Goal: Transaction & Acquisition: Purchase product/service

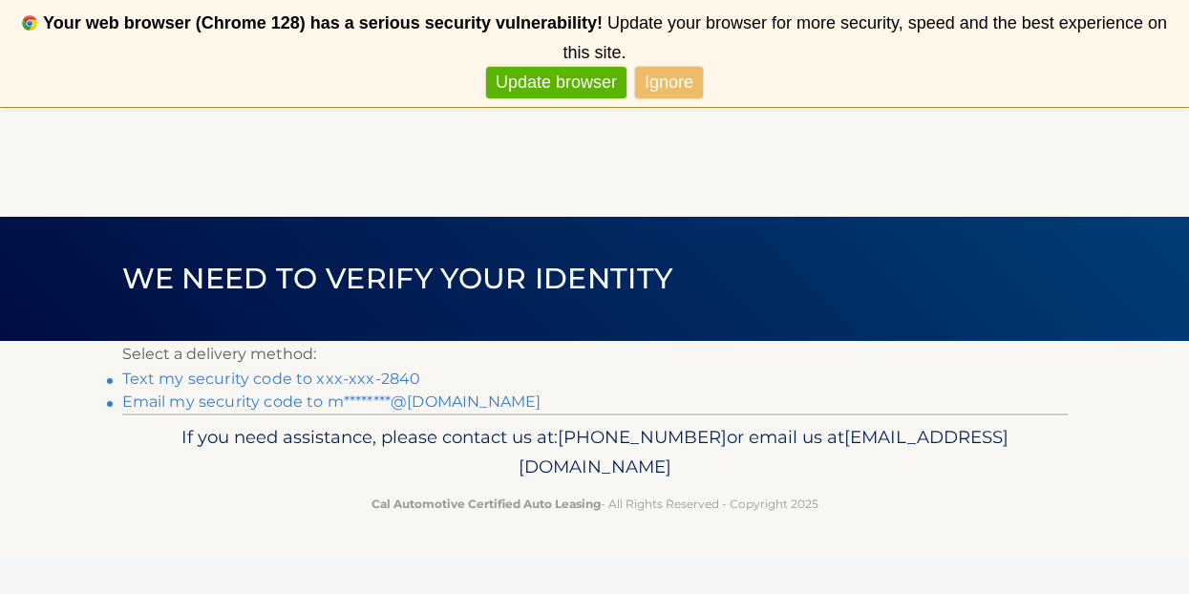
click at [357, 382] on link "Text my security code to xxx-xxx-2840" at bounding box center [271, 379] width 299 height 18
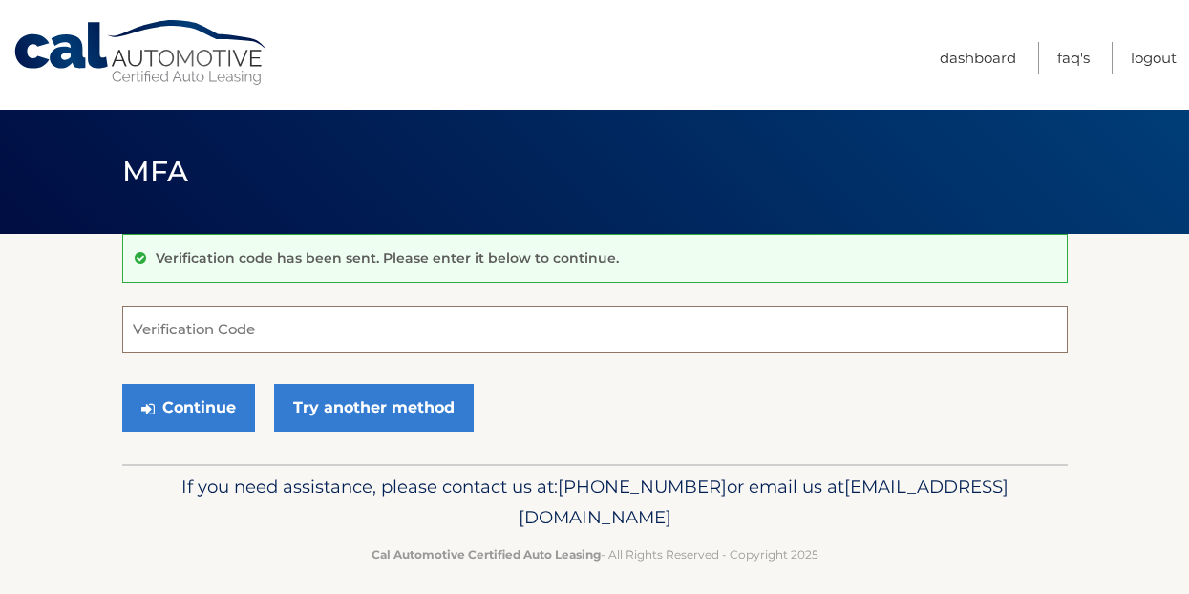
click at [289, 324] on input "Verification Code" at bounding box center [595, 330] width 946 height 48
type input "679922"
click at [122, 384] on button "Continue" at bounding box center [188, 408] width 133 height 48
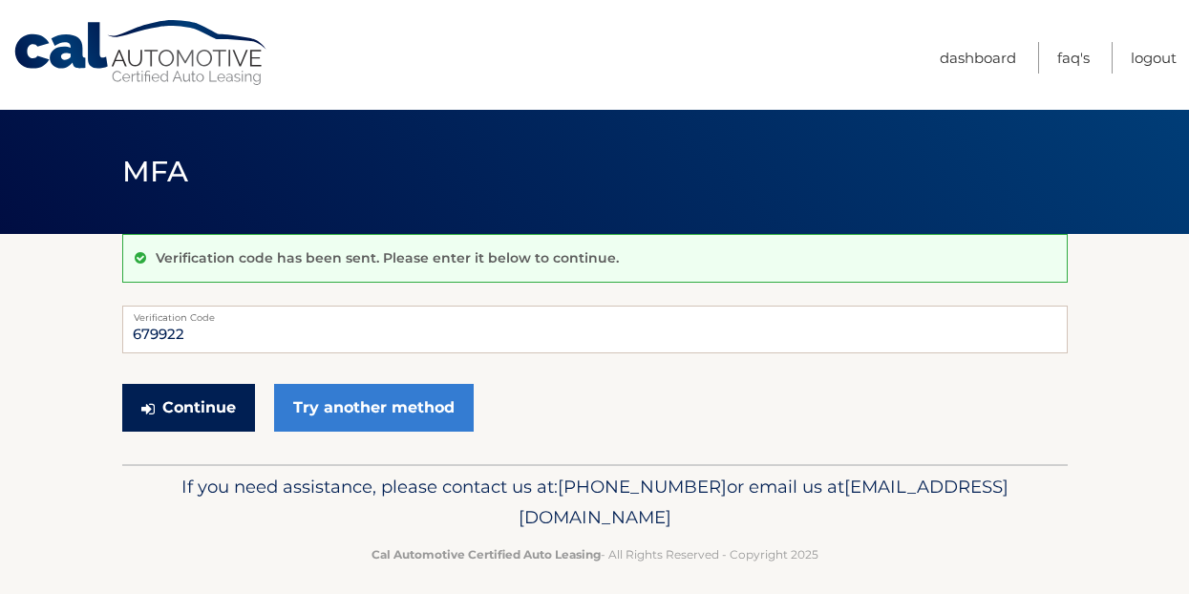
click at [173, 395] on button "Continue" at bounding box center [188, 408] width 133 height 48
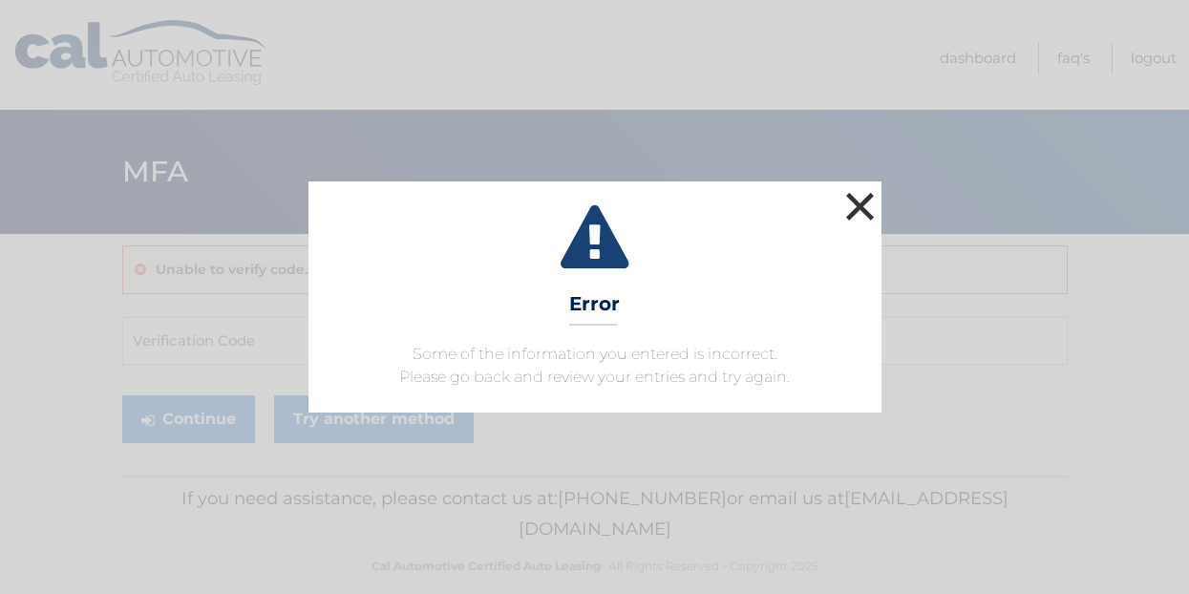
click at [857, 207] on button "×" at bounding box center [861, 206] width 38 height 38
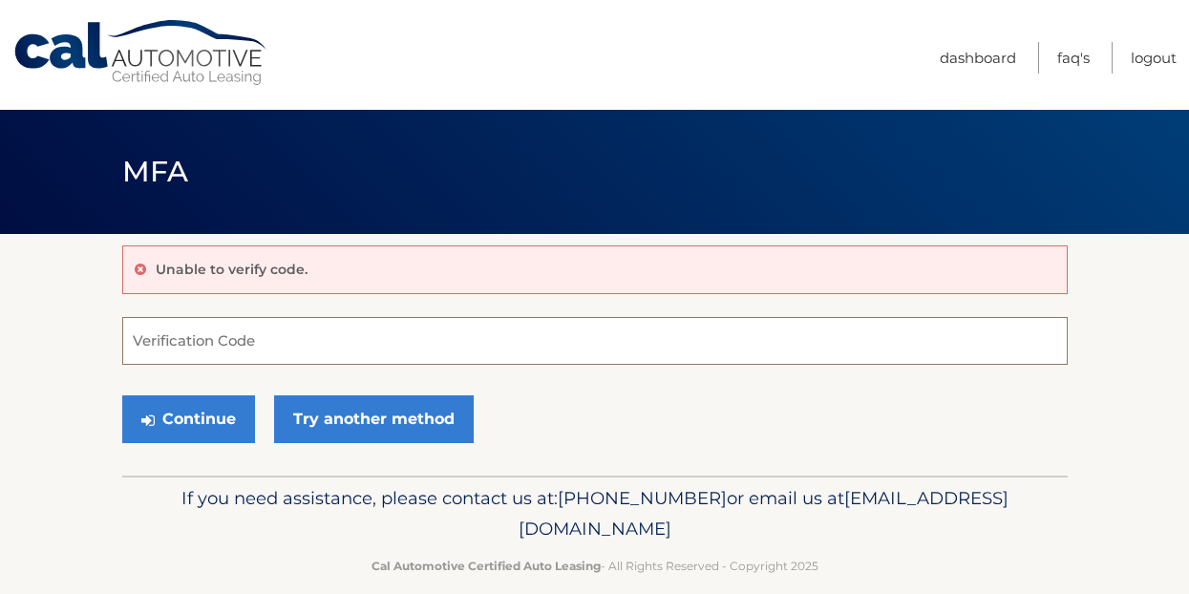
click at [245, 347] on input "Verification Code" at bounding box center [595, 341] width 946 height 48
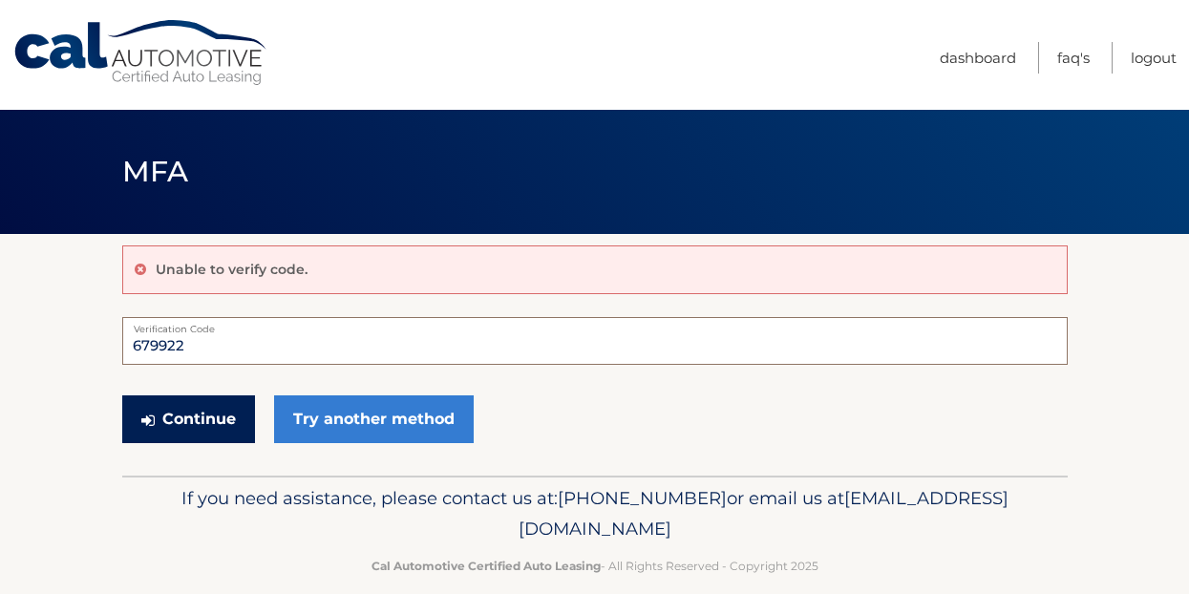
type input "679922"
click at [181, 433] on button "Continue" at bounding box center [188, 420] width 133 height 48
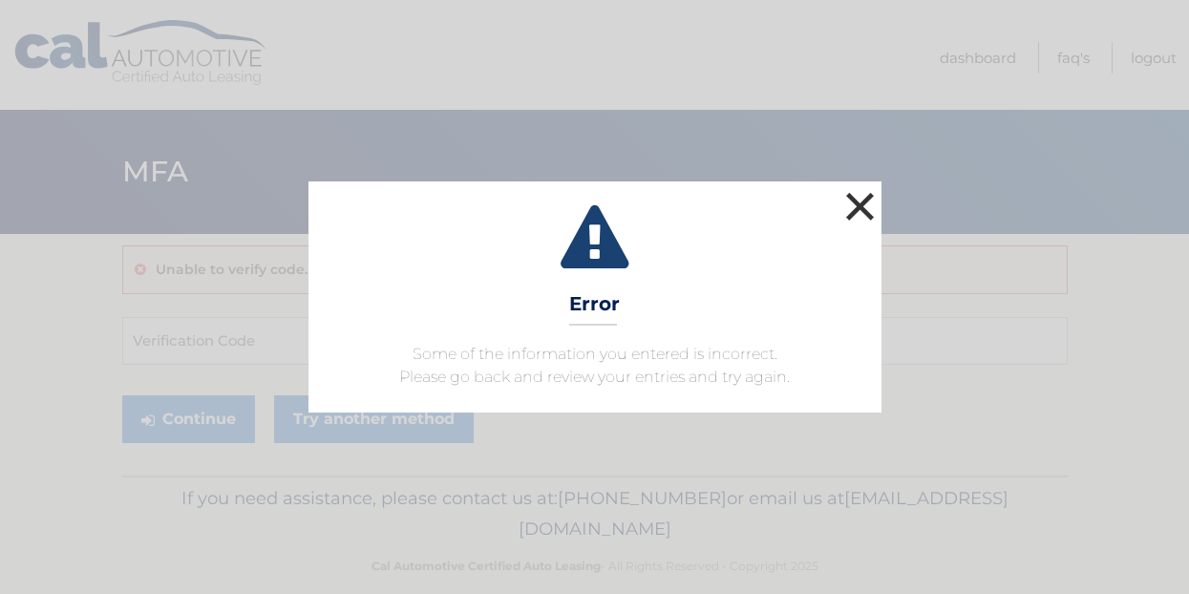
click at [857, 211] on button "×" at bounding box center [861, 206] width 38 height 38
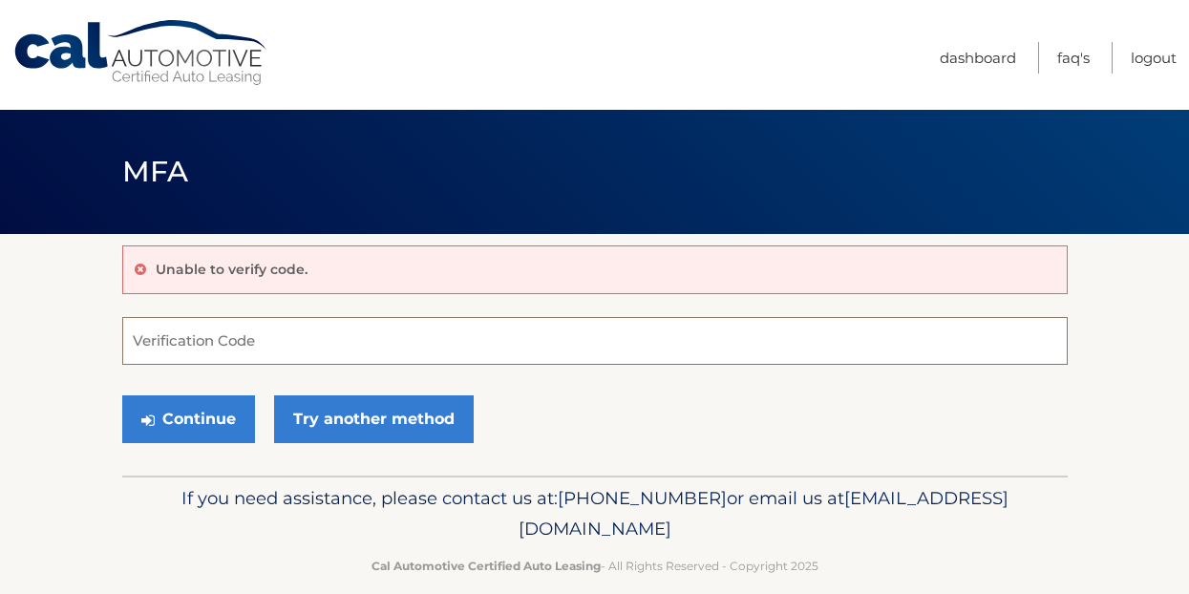
click at [221, 345] on input "Verification Code" at bounding box center [595, 341] width 946 height 48
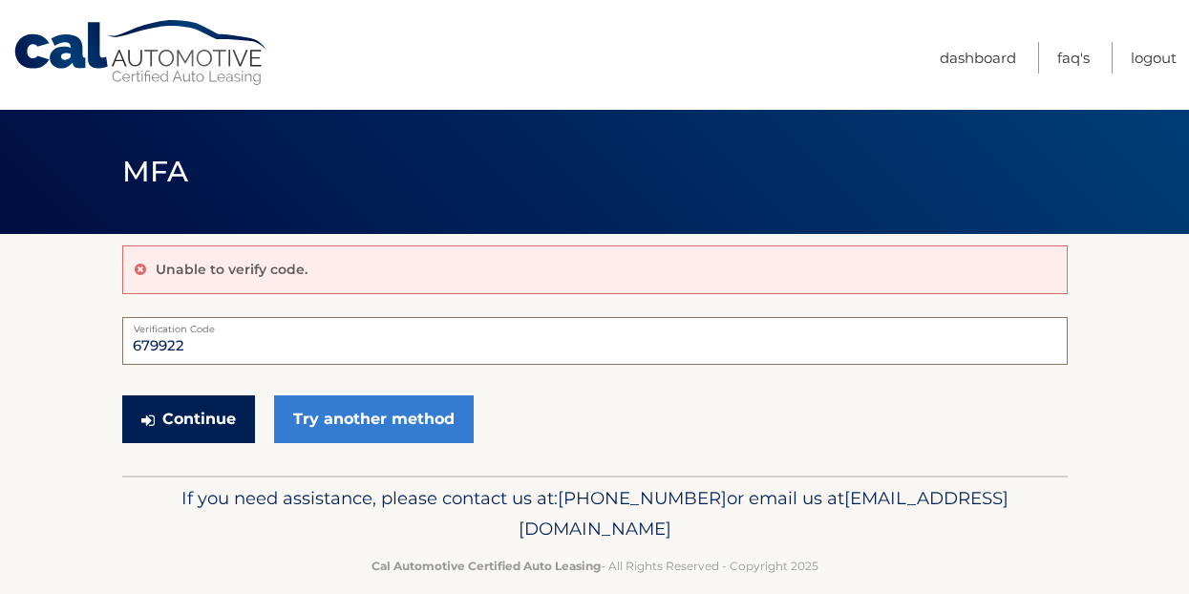
type input "679922"
click at [193, 422] on button "Continue" at bounding box center [188, 420] width 133 height 48
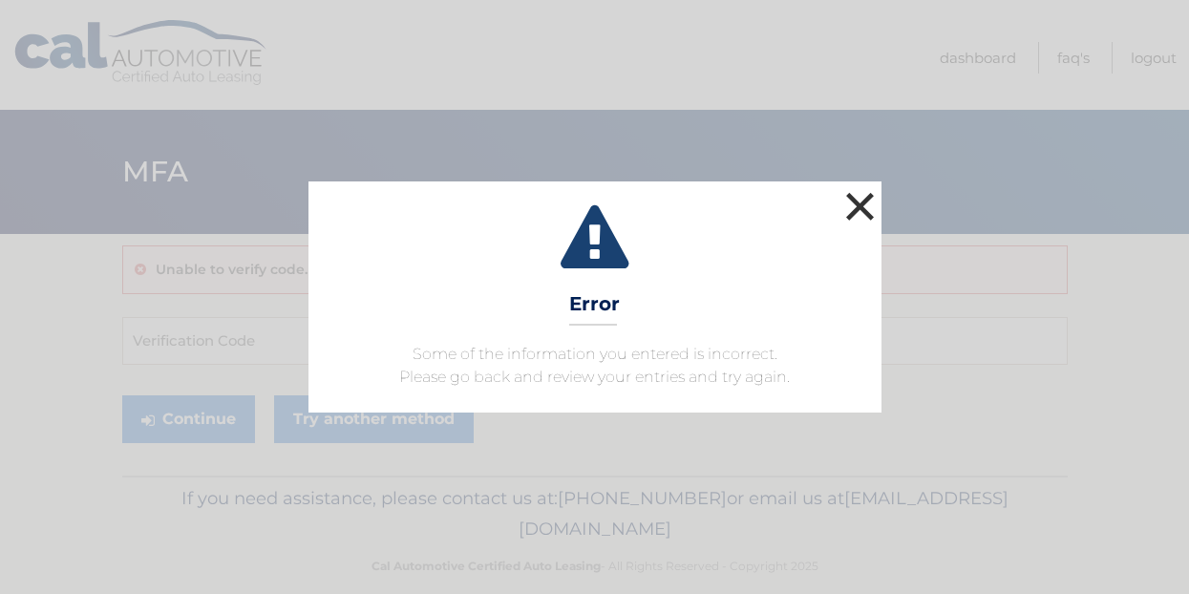
click at [866, 201] on button "×" at bounding box center [861, 206] width 38 height 38
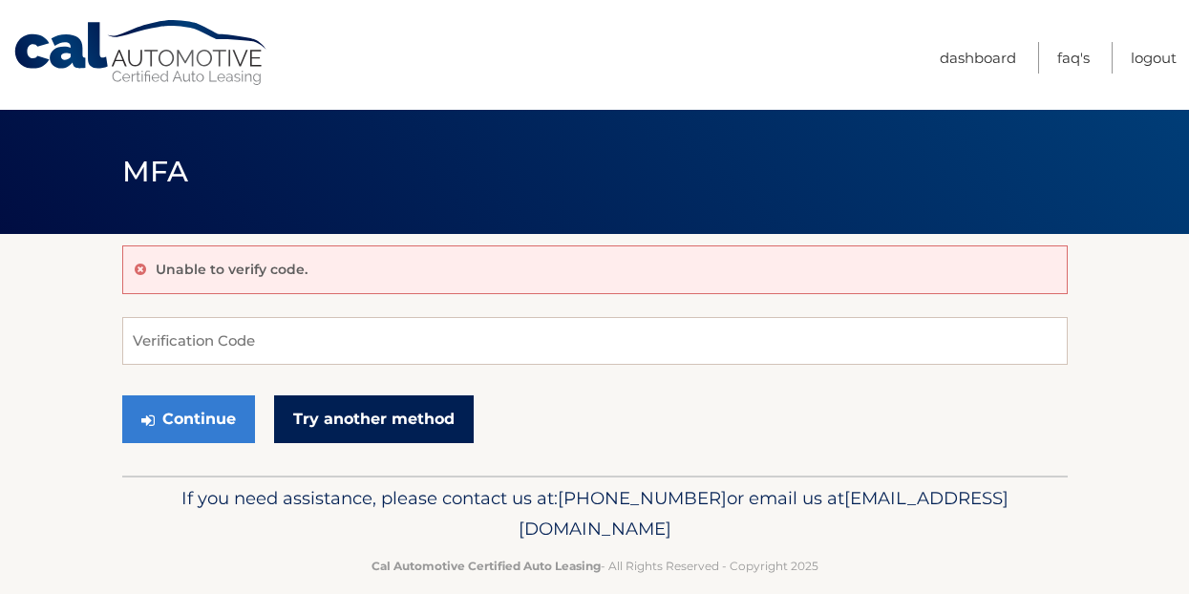
scroll to position [26, 0]
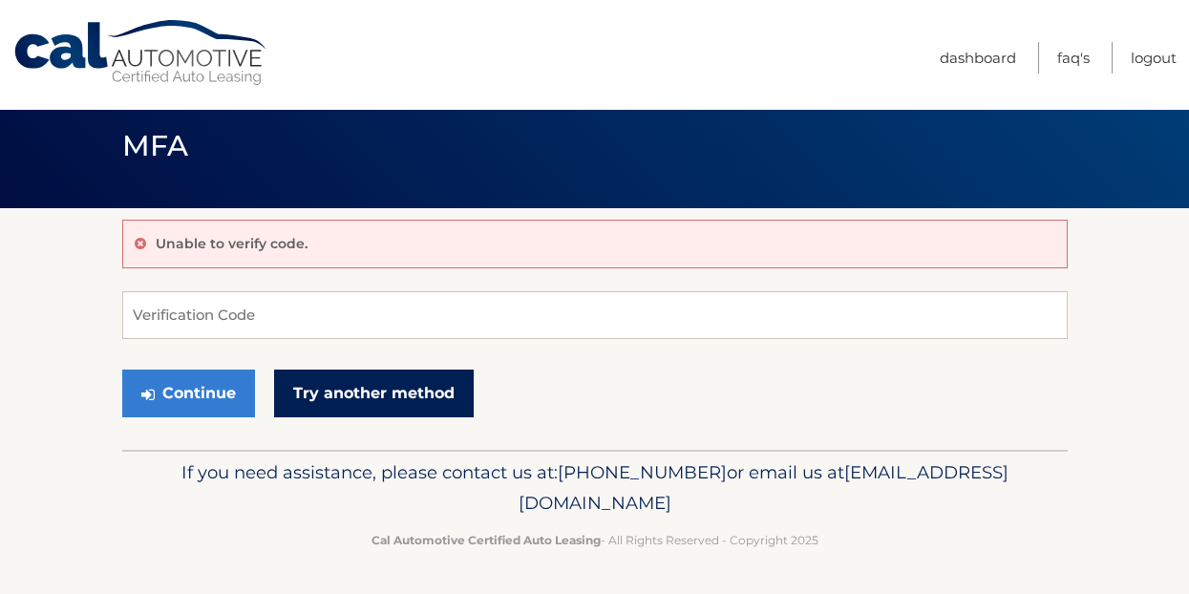
click at [425, 372] on link "Try another method" at bounding box center [374, 394] width 200 height 48
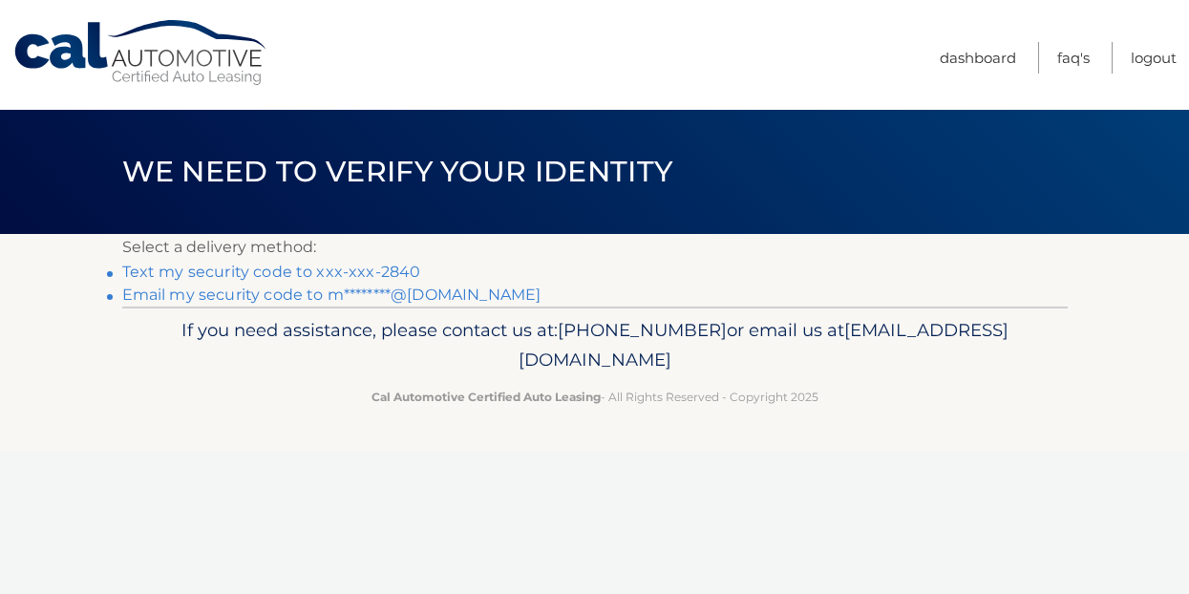
click at [320, 267] on link "Text my security code to xxx-xxx-2840" at bounding box center [271, 272] width 299 height 18
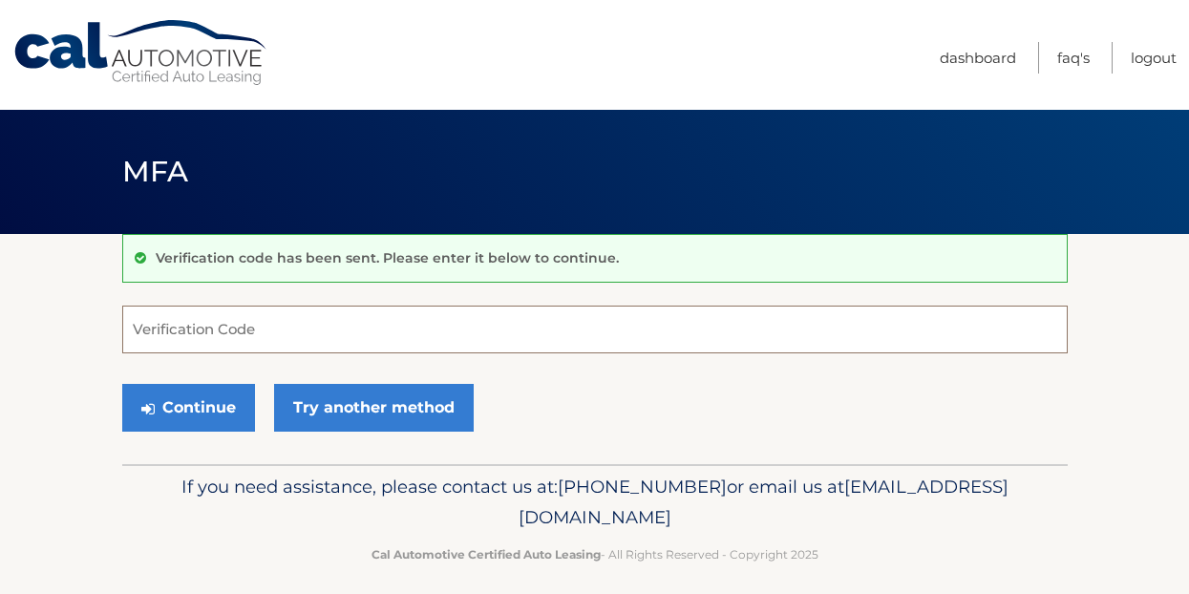
click at [231, 321] on input "Verification Code" at bounding box center [595, 330] width 946 height 48
drag, startPoint x: 159, startPoint y: 256, endPoint x: 224, endPoint y: 249, distance: 65.3
click at [224, 249] on p "Verification code has been sent. Please enter it below to continue." at bounding box center [387, 257] width 463 height 17
click at [193, 322] on input "Verification Code" at bounding box center [595, 330] width 946 height 48
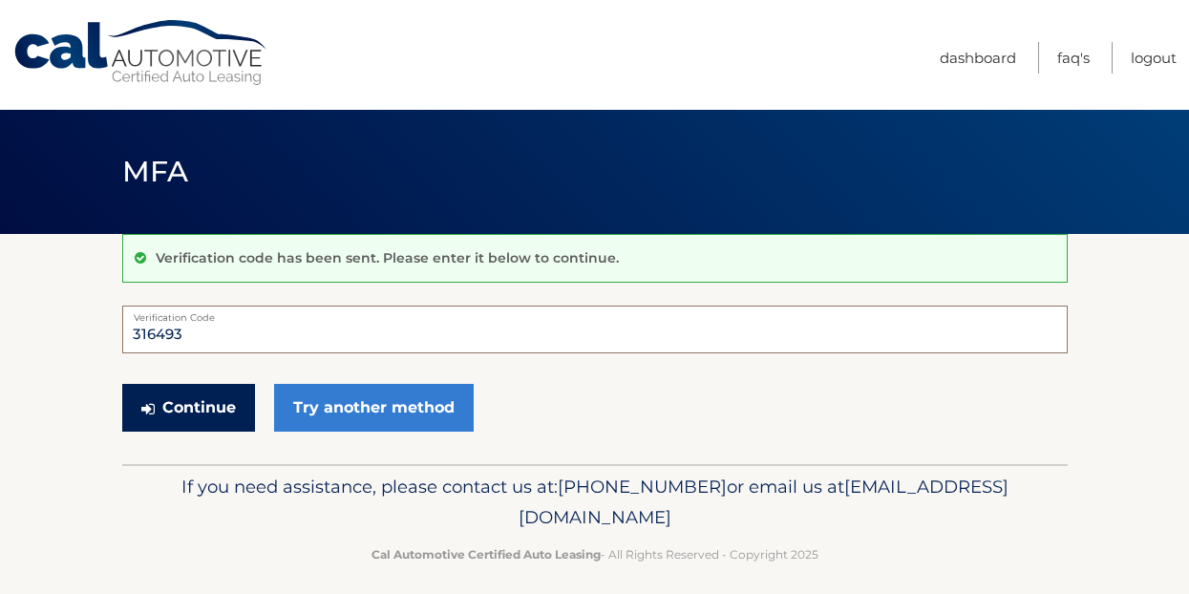
type input "316493"
click at [179, 410] on button "Continue" at bounding box center [188, 408] width 133 height 48
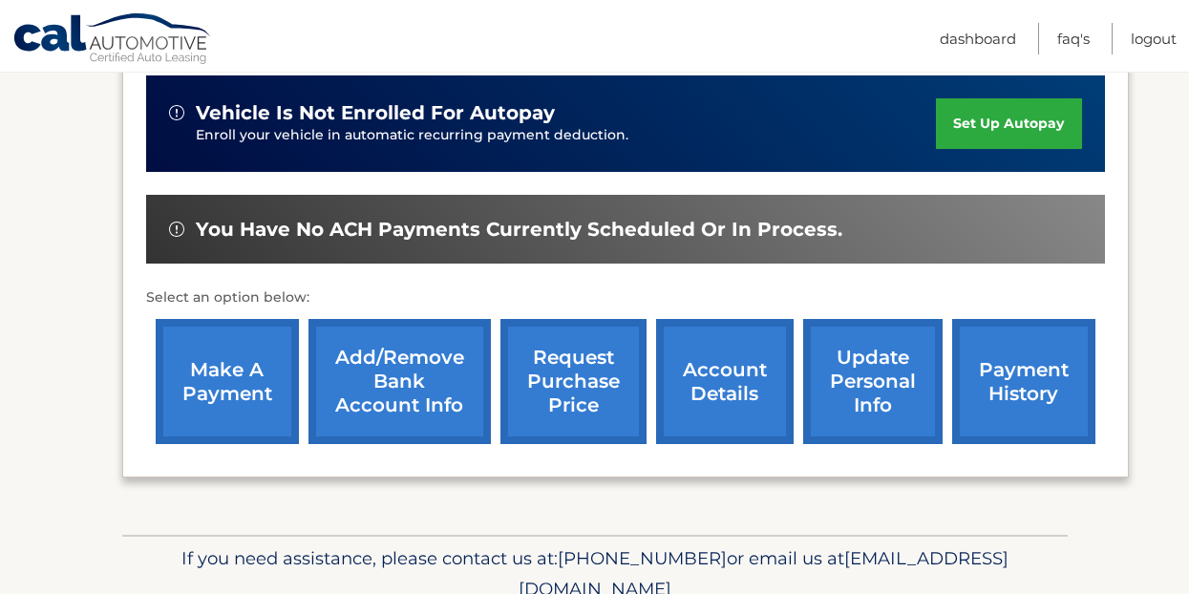
scroll to position [514, 0]
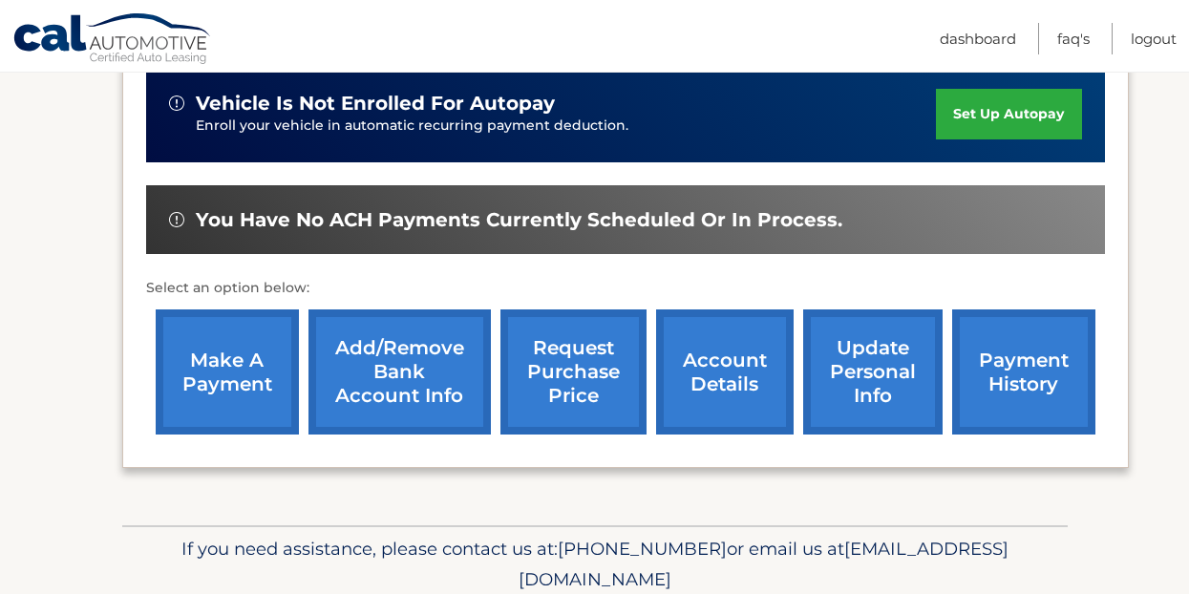
click at [210, 347] on link "make a payment" at bounding box center [227, 372] width 143 height 125
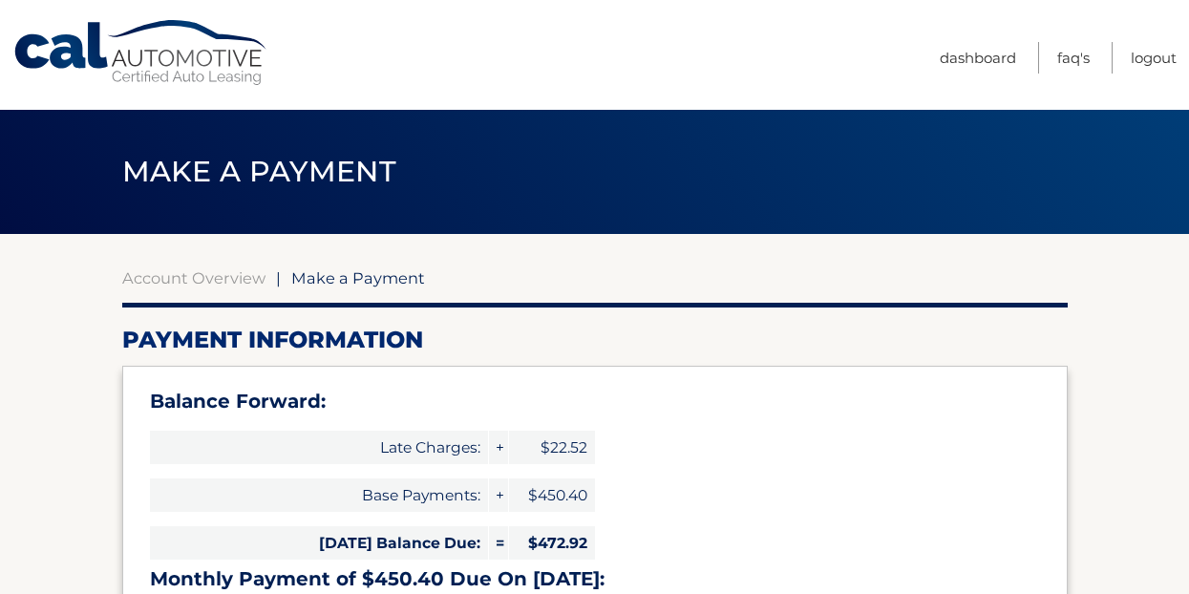
select select "MjcxMWEyYWMtZDk3Yi00NWMzLWJmOWMtZTUxMjFhODMwMmRk"
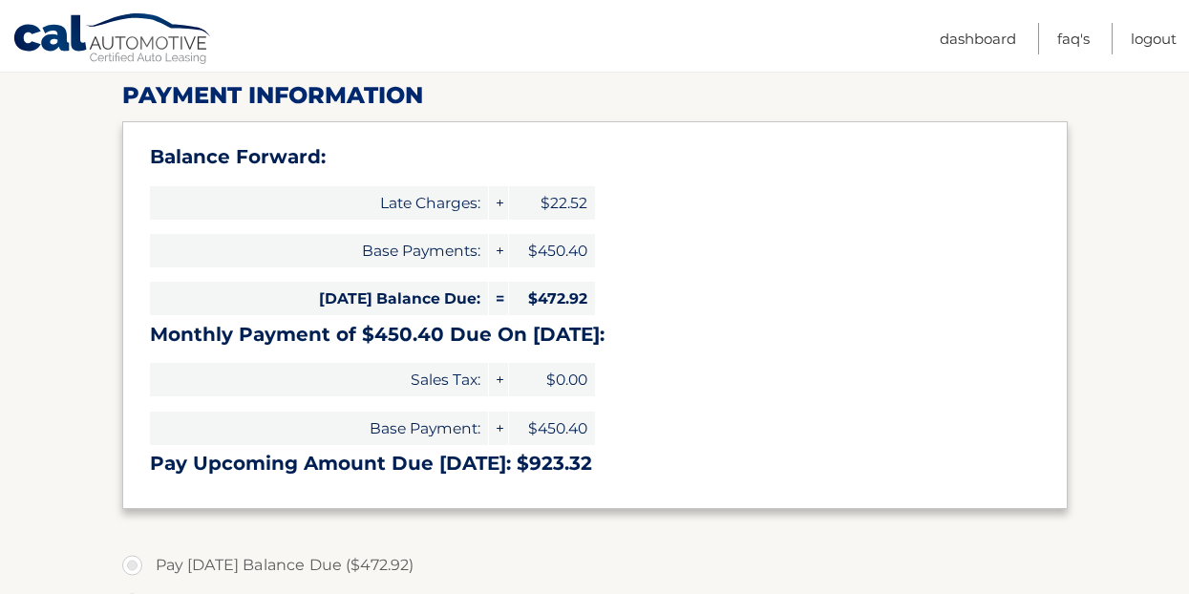
scroll to position [246, 0]
drag, startPoint x: 363, startPoint y: 326, endPoint x: 473, endPoint y: 333, distance: 110.1
click at [473, 333] on h3 "Monthly Payment of $450.40 Due On [DATE]:" at bounding box center [595, 334] width 890 height 24
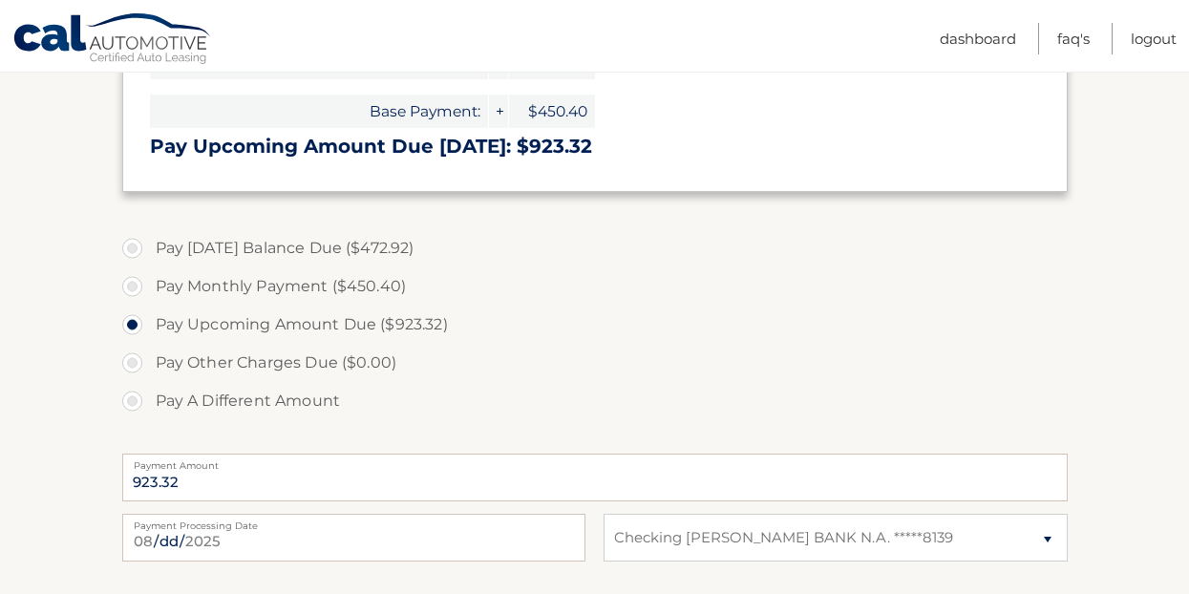
scroll to position [611, 0]
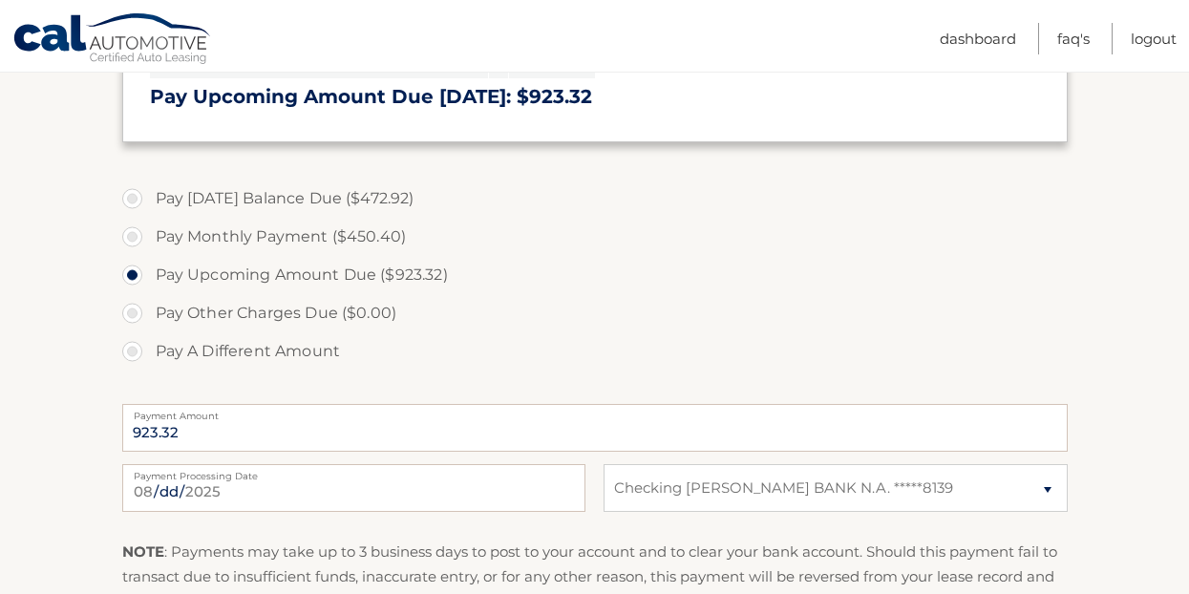
click at [203, 241] on label "Pay Monthly Payment ($450.40)" at bounding box center [595, 237] width 946 height 38
click at [149, 241] on input "Pay Monthly Payment ($450.40)" at bounding box center [139, 233] width 19 height 31
radio input "true"
type input "450.40"
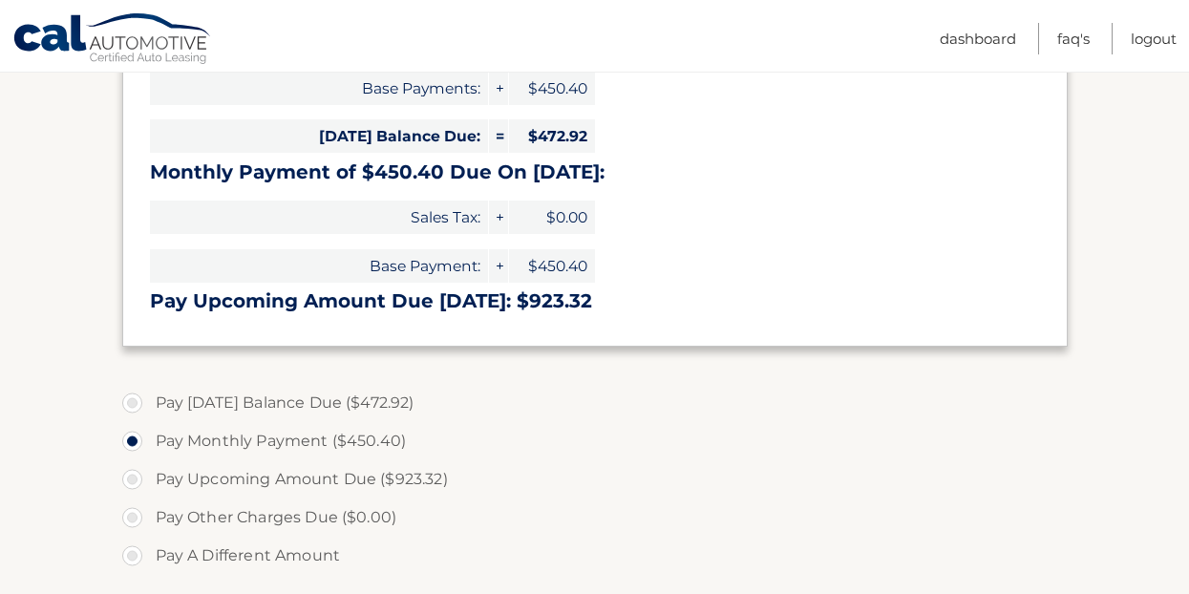
scroll to position [412, 0]
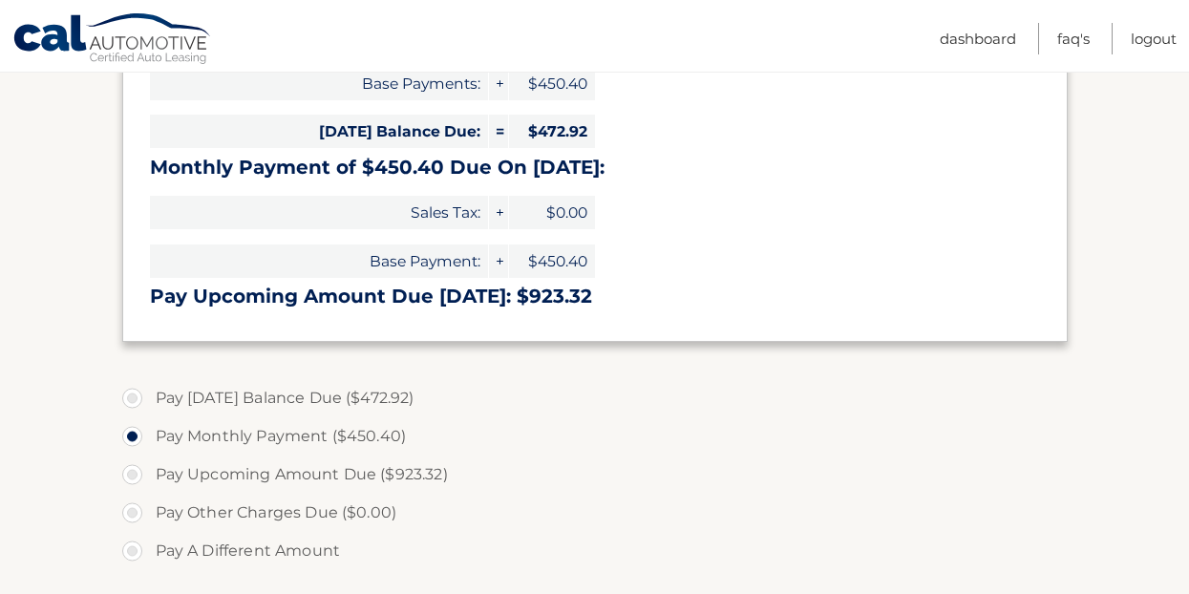
click at [273, 396] on label "Pay Today's Balance Due ($472.92)" at bounding box center [595, 398] width 946 height 38
click at [149, 396] on input "Pay Today's Balance Due ($472.92)" at bounding box center [139, 394] width 19 height 31
radio input "true"
type input "472.92"
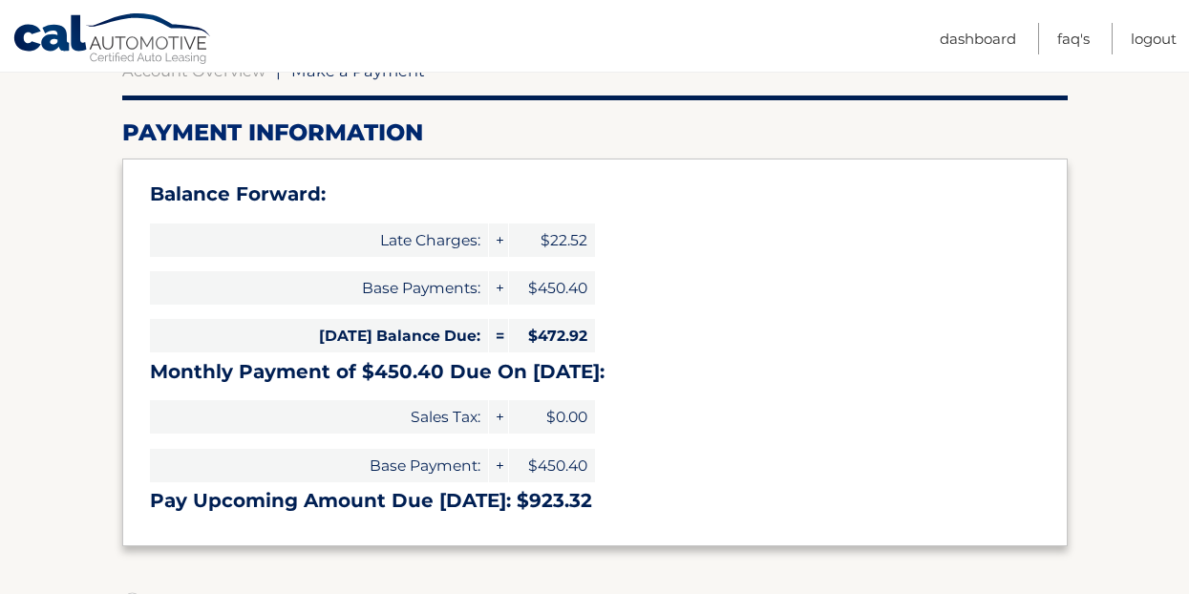
scroll to position [208, 0]
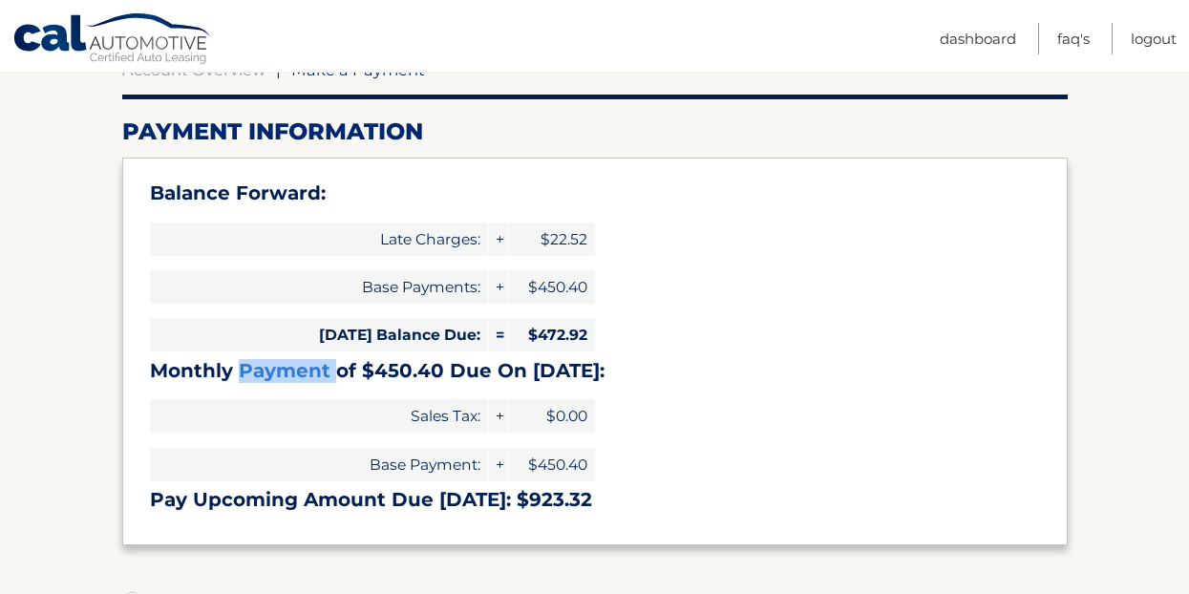
drag, startPoint x: 235, startPoint y: 370, endPoint x: 333, endPoint y: 372, distance: 98.4
click at [333, 372] on h3 "Monthly Payment of $450.40 Due On Aug 19:" at bounding box center [595, 371] width 890 height 24
drag, startPoint x: 333, startPoint y: 372, endPoint x: 139, endPoint y: 365, distance: 194.0
click at [139, 365] on div "Balance Forward: Late Charges: + $22.52 Base Payments: + $450.40 Today's Balanc…" at bounding box center [595, 352] width 946 height 388
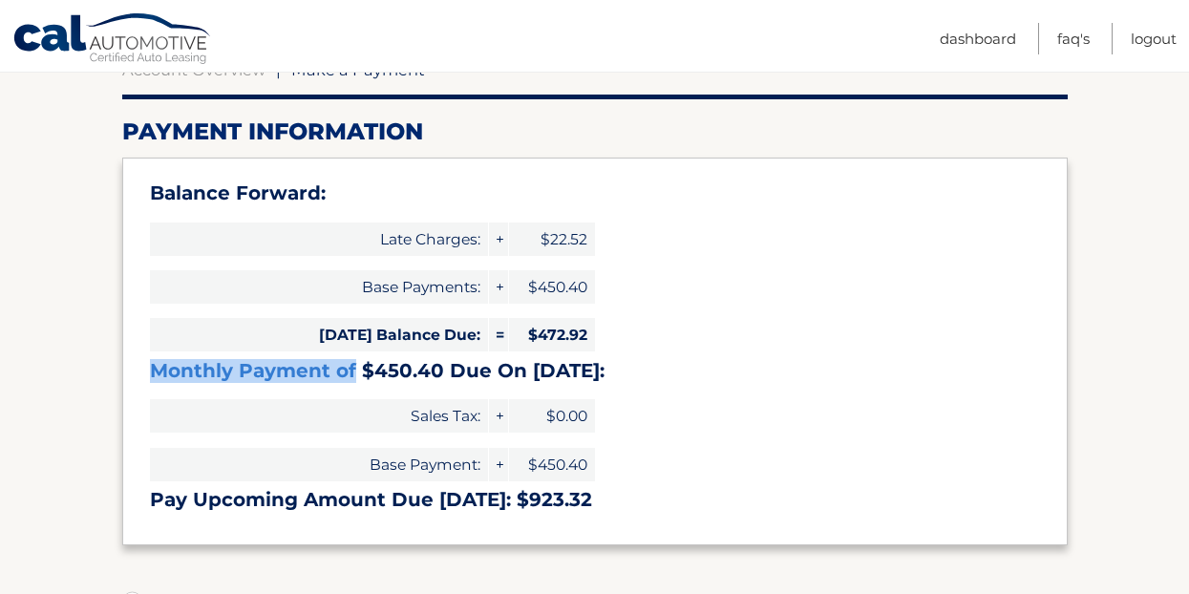
click at [139, 365] on div "Balance Forward: Late Charges: + $22.52 Base Payments: + $450.40 Today's Balanc…" at bounding box center [595, 352] width 946 height 388
drag, startPoint x: 154, startPoint y: 370, endPoint x: 224, endPoint y: 369, distance: 69.7
click at [224, 369] on h3 "Monthly Payment of $450.40 Due On Aug 19:" at bounding box center [595, 371] width 890 height 24
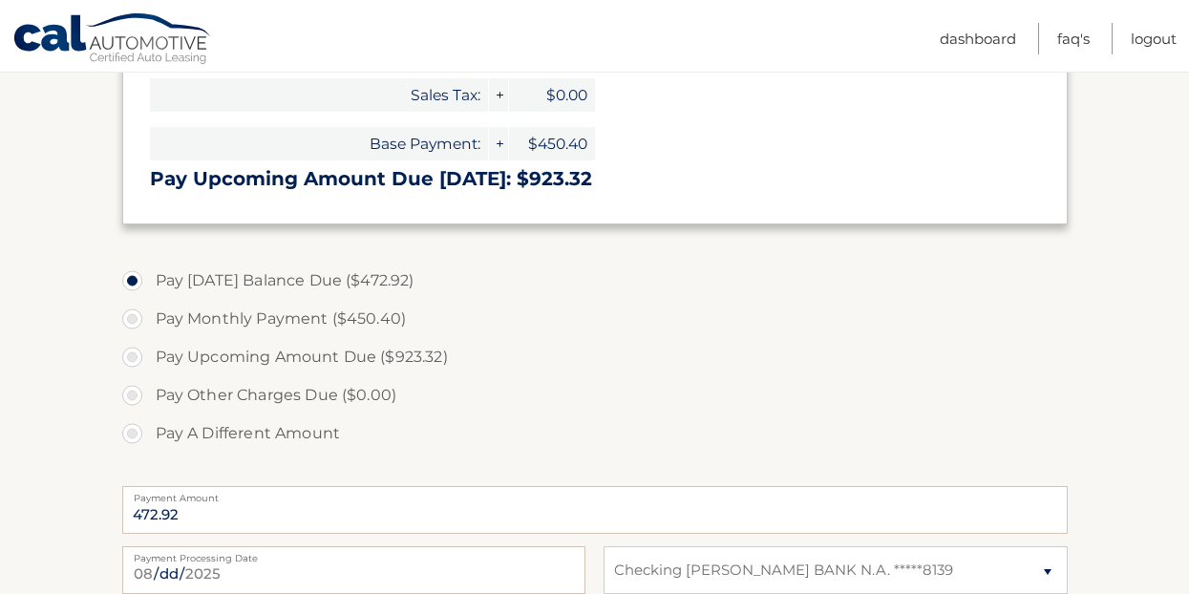
scroll to position [539, 0]
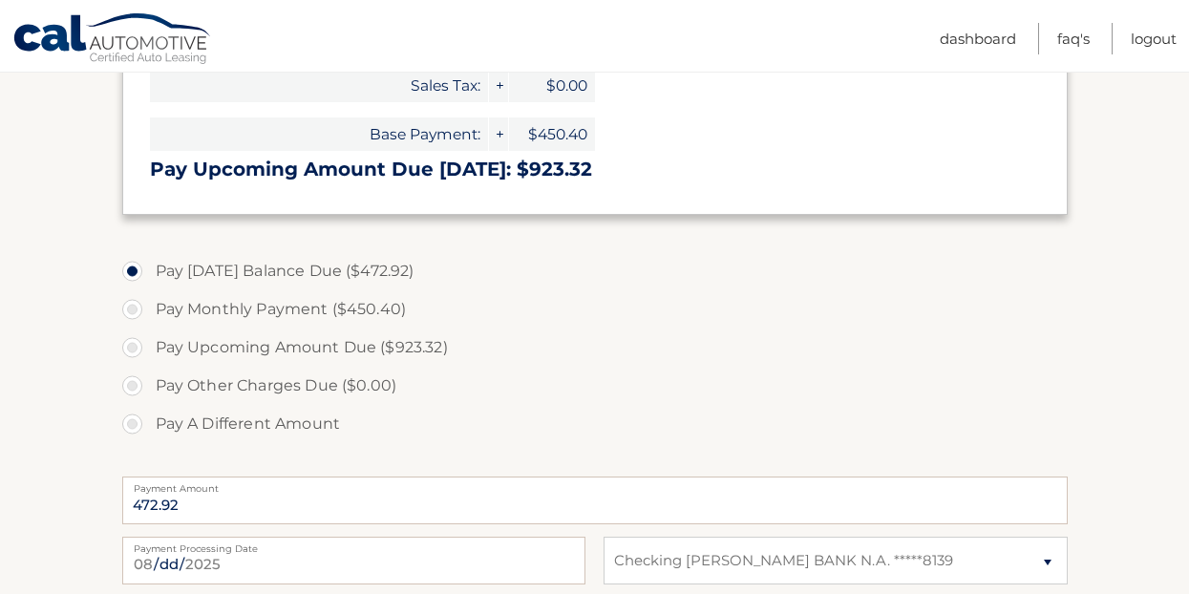
click at [251, 305] on label "Pay Monthly Payment ($450.40)" at bounding box center [595, 309] width 946 height 38
click at [149, 305] on input "Pay Monthly Payment ($450.40)" at bounding box center [139, 305] width 19 height 31
radio input "true"
type input "450.40"
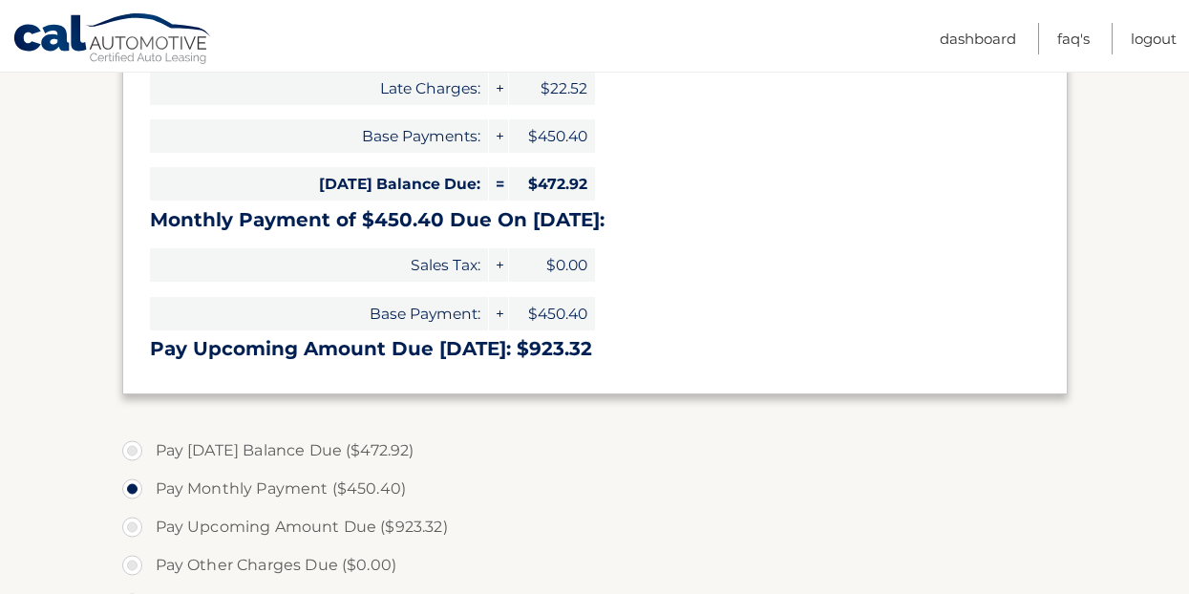
scroll to position [354, 0]
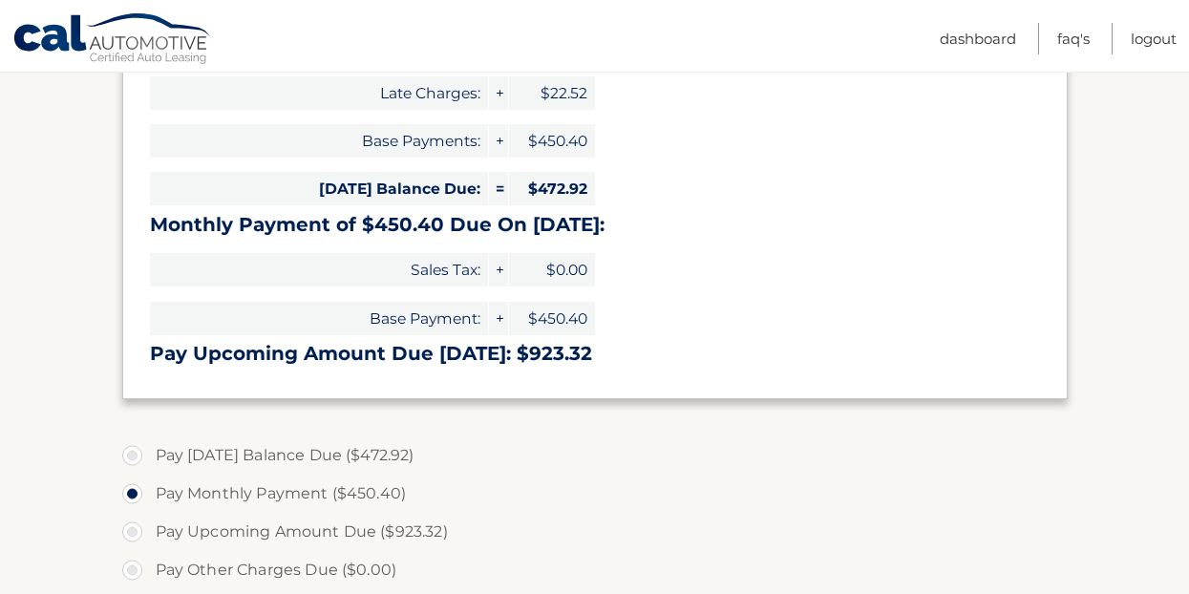
click at [219, 450] on label "Pay Today's Balance Due ($472.92)" at bounding box center [595, 456] width 946 height 38
click at [149, 450] on input "Pay Today's Balance Due ($472.92)" at bounding box center [139, 452] width 19 height 31
radio input "true"
type input "472.92"
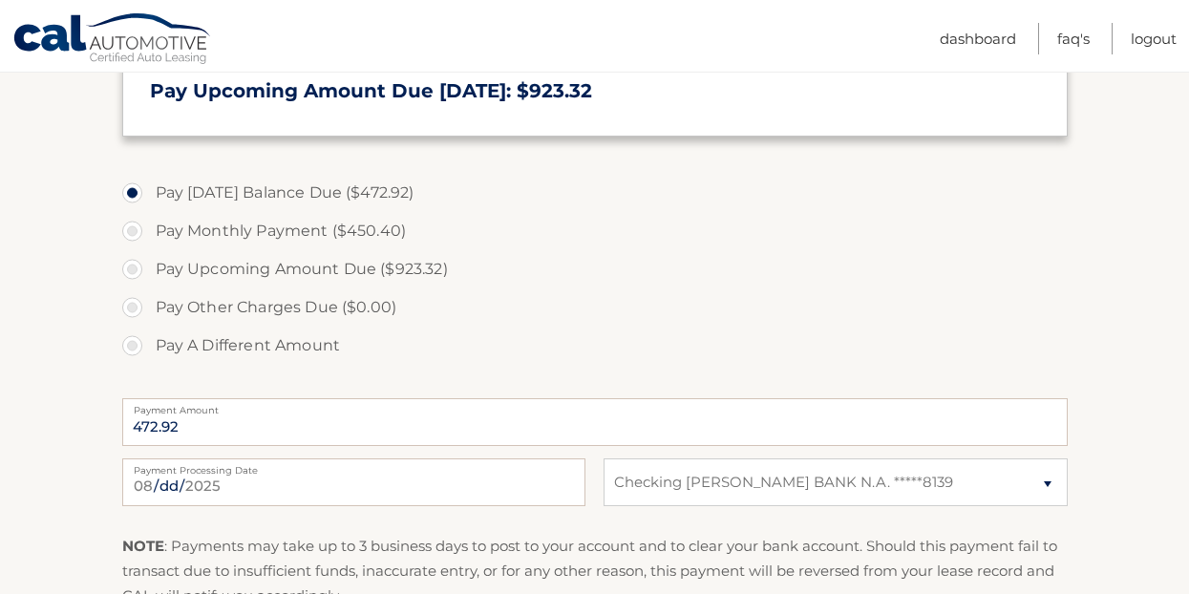
scroll to position [900, 0]
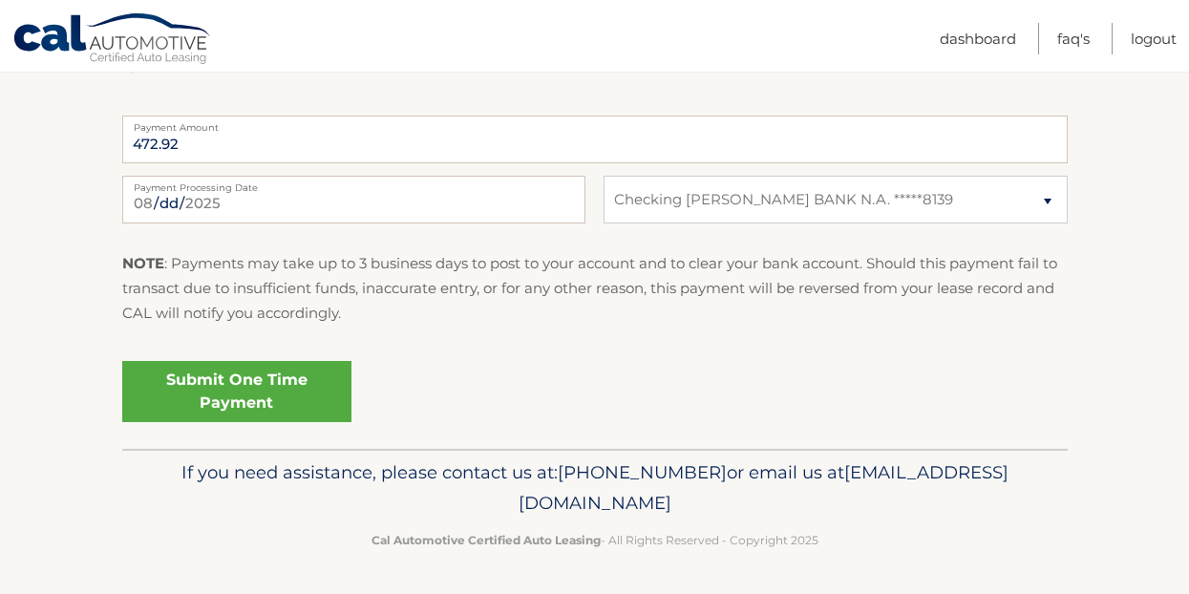
click at [218, 390] on link "Submit One Time Payment" at bounding box center [236, 391] width 229 height 61
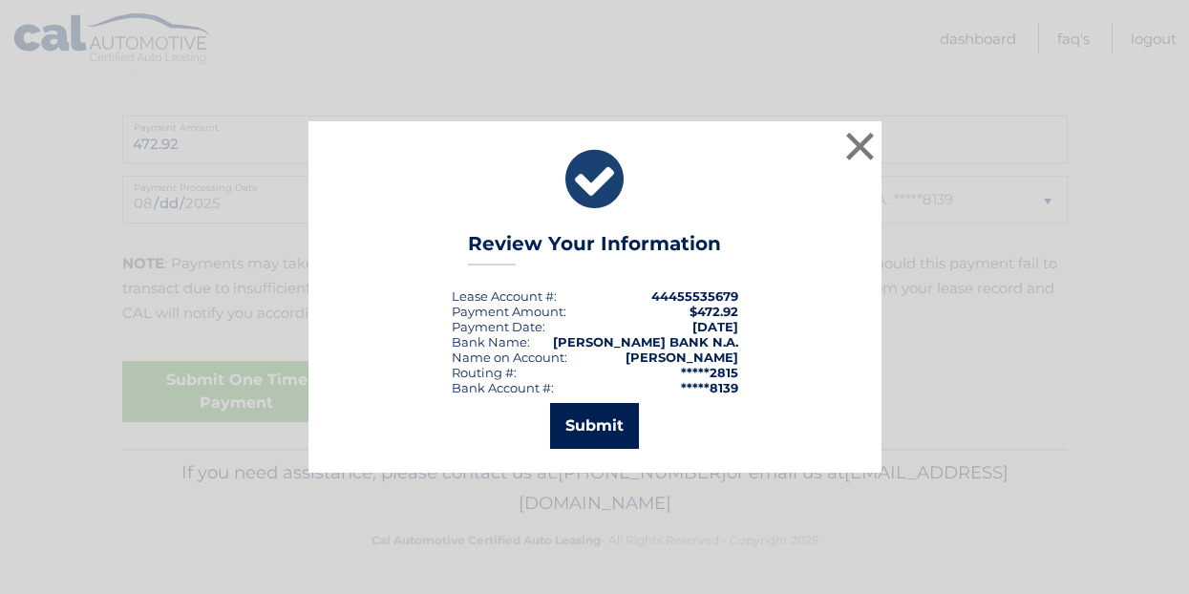
click at [580, 424] on button "Submit" at bounding box center [594, 426] width 89 height 46
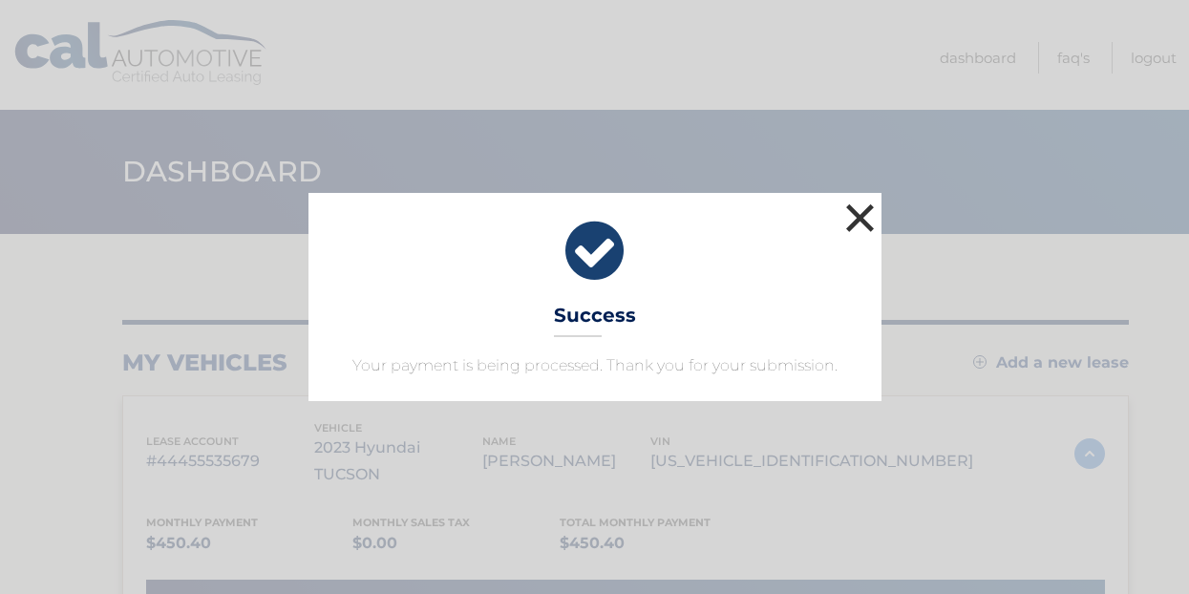
click at [865, 221] on button "×" at bounding box center [861, 218] width 38 height 38
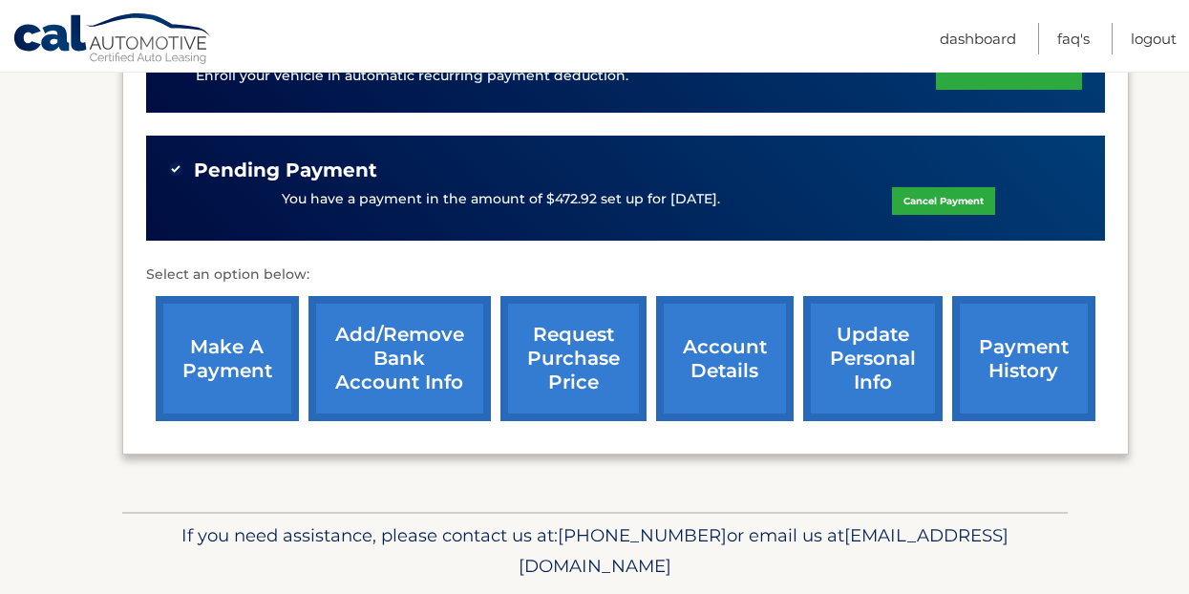
scroll to position [563, 0]
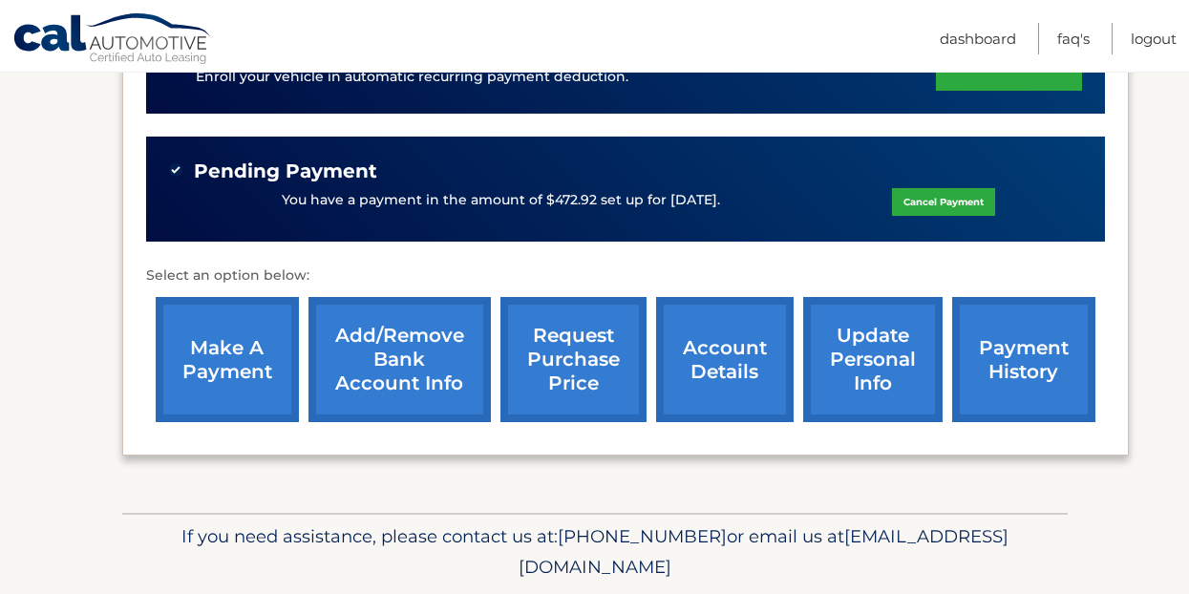
click at [700, 353] on link "account details" at bounding box center [725, 359] width 138 height 125
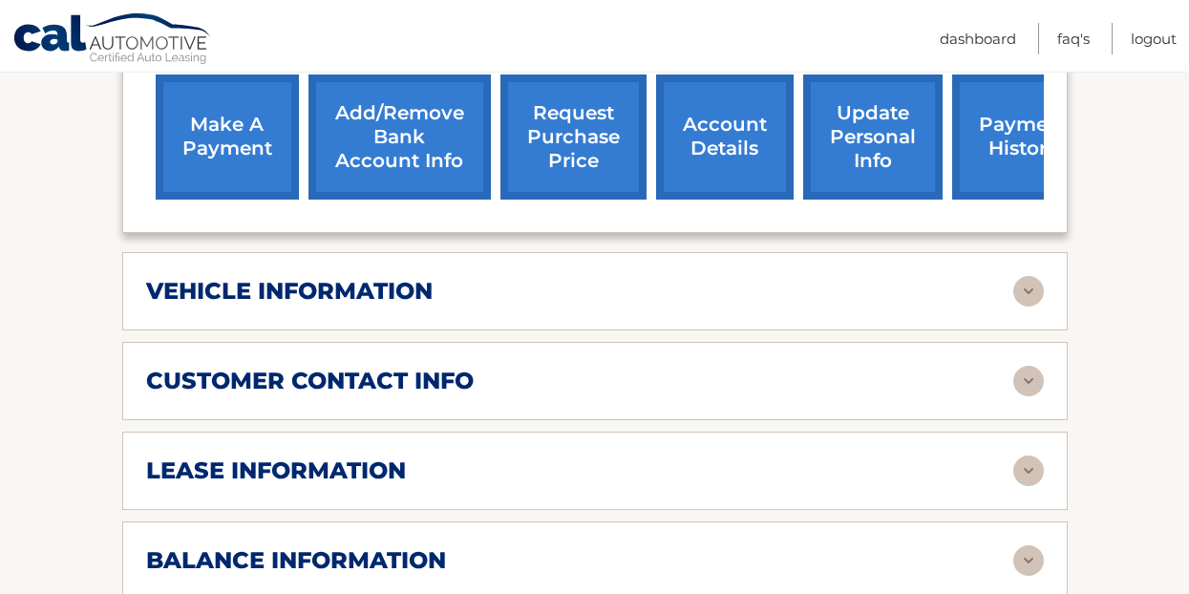
scroll to position [832, 0]
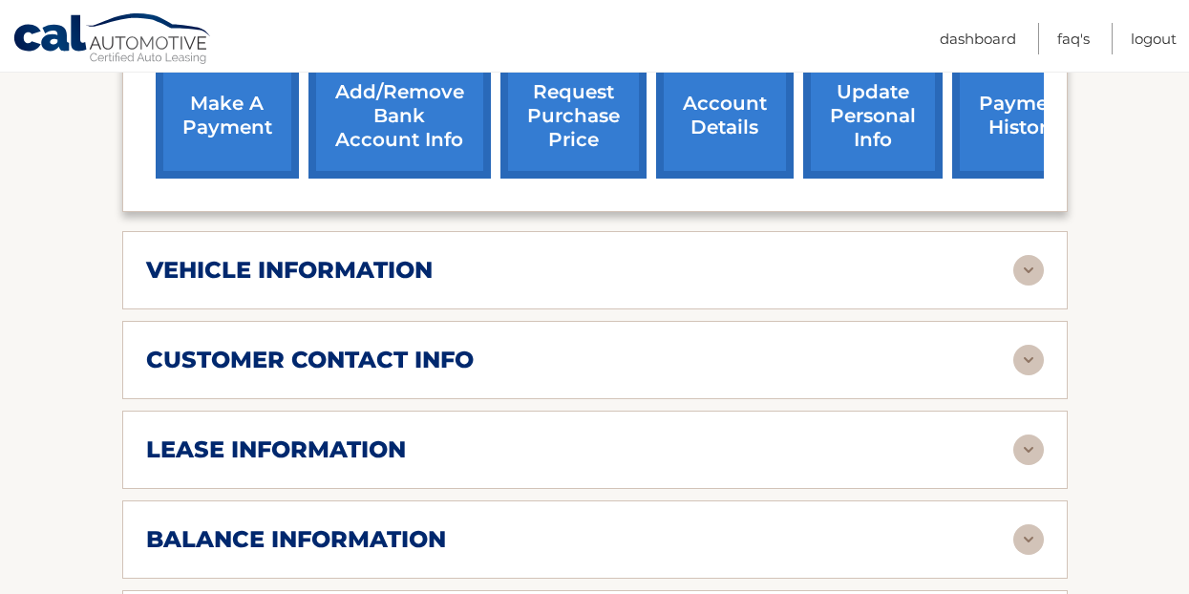
click at [481, 256] on div "vehicle information" at bounding box center [579, 270] width 867 height 29
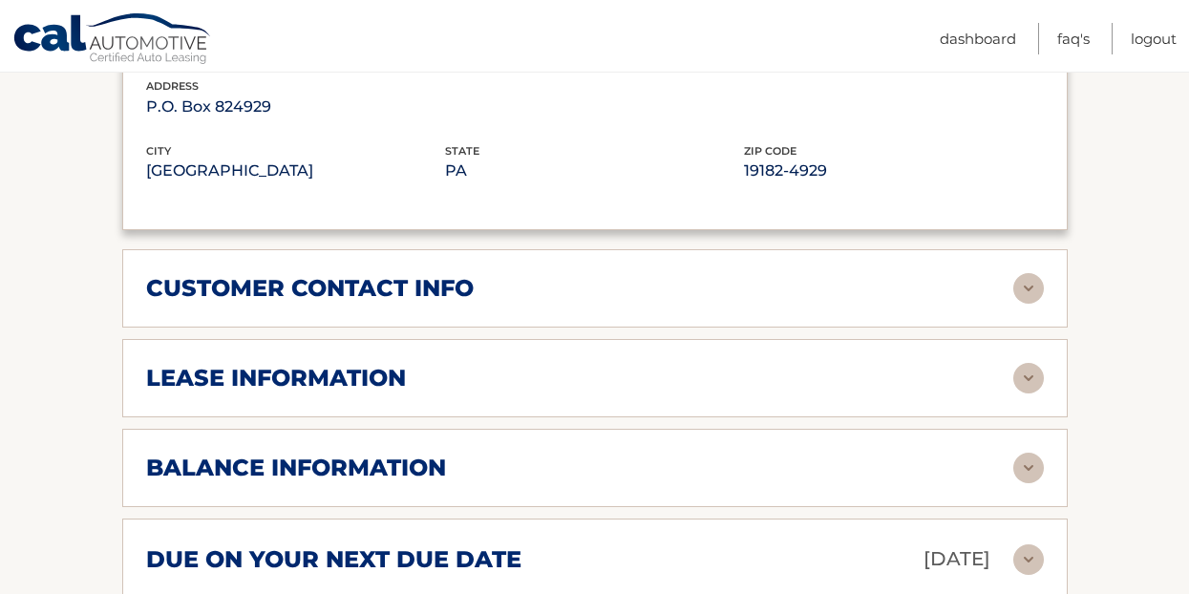
scroll to position [1374, 0]
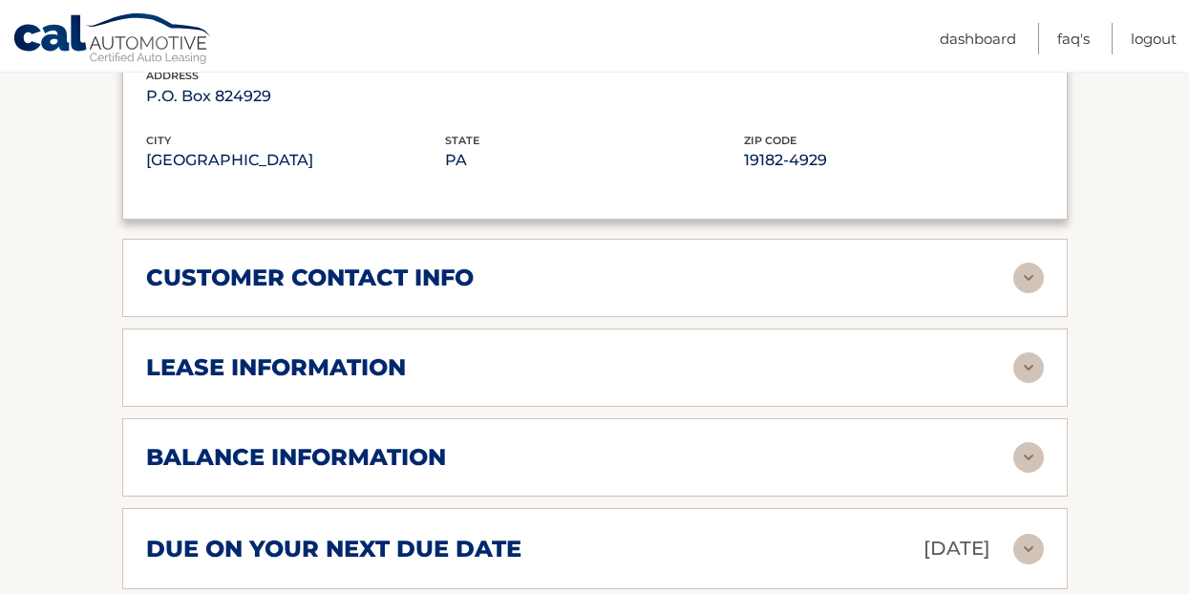
click at [353, 353] on h2 "lease information" at bounding box center [276, 367] width 260 height 29
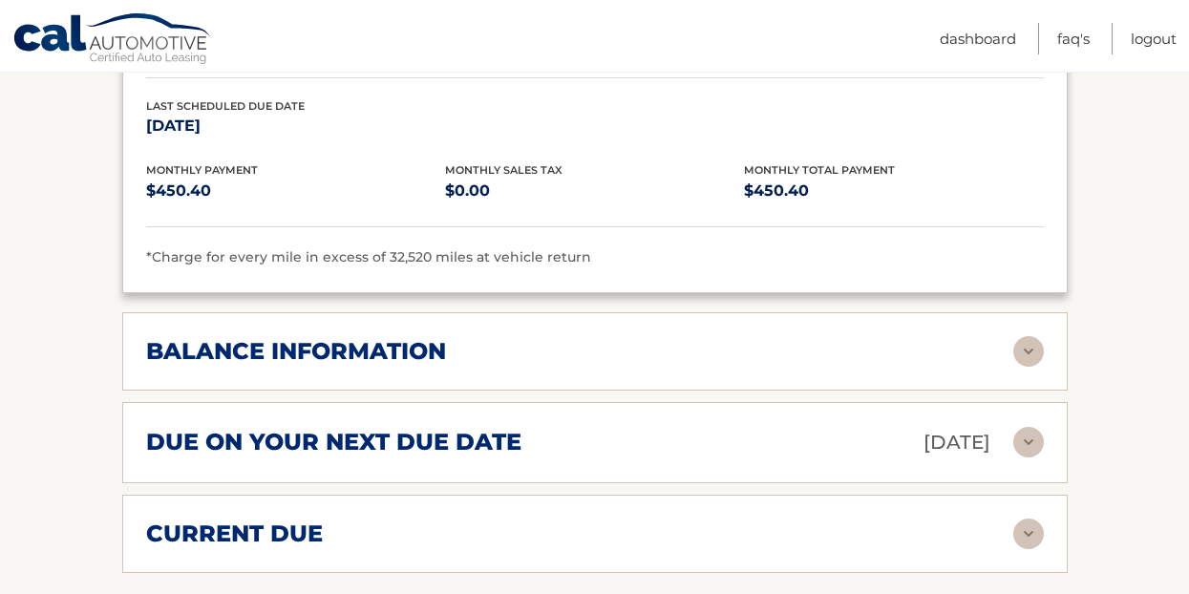
scroll to position [1840, 0]
click at [256, 336] on h2 "balance information" at bounding box center [296, 350] width 300 height 29
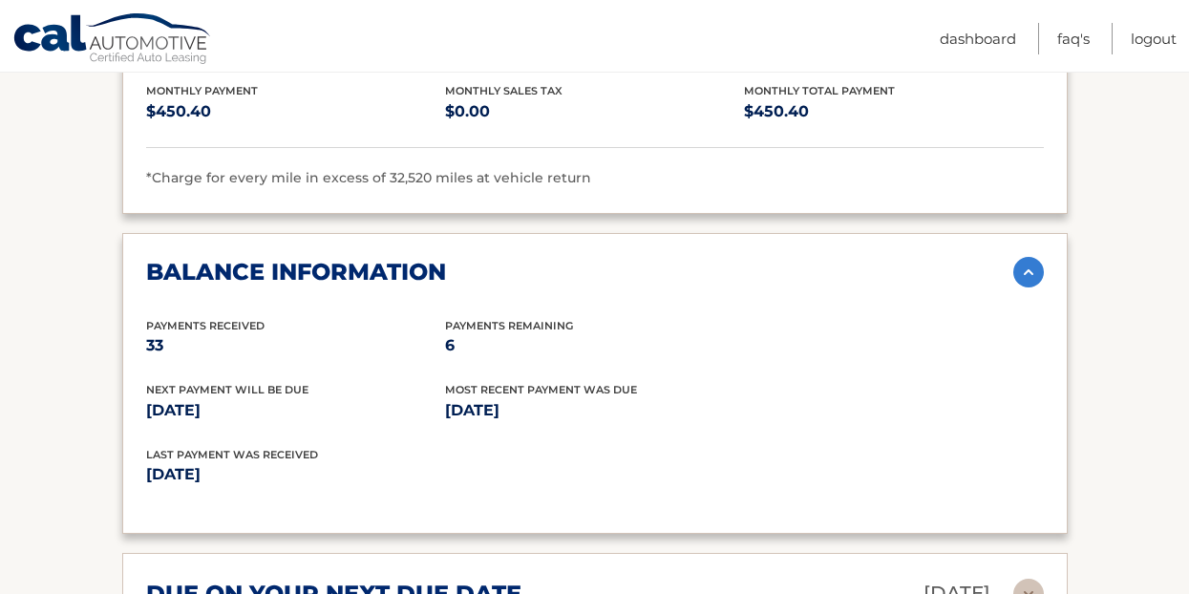
scroll to position [1967, 0]
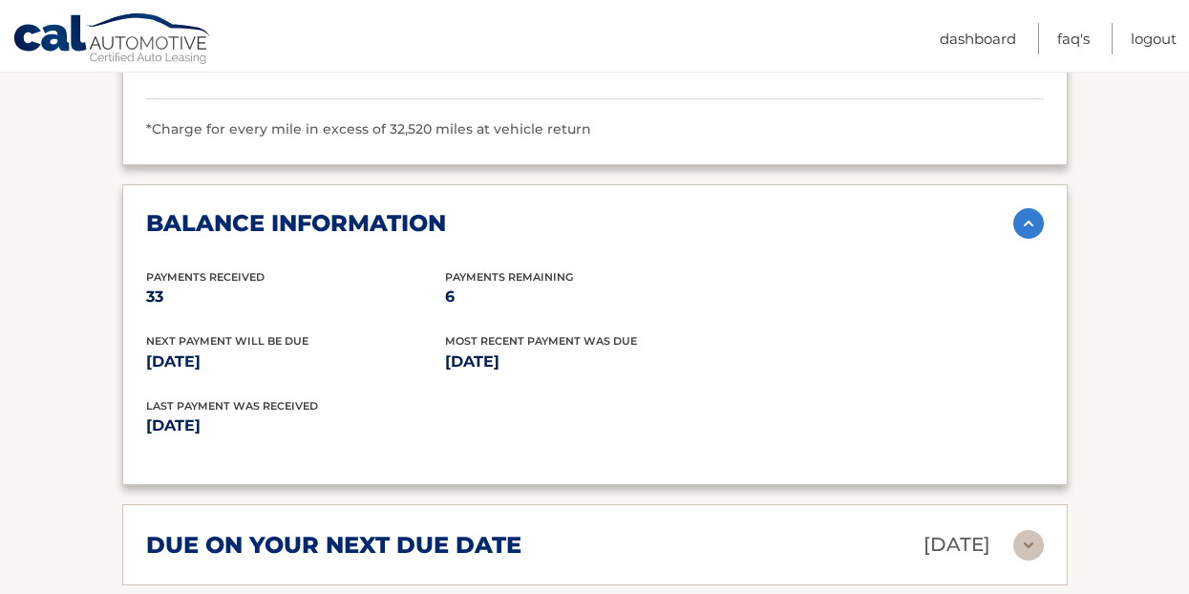
drag, startPoint x: 208, startPoint y: 358, endPoint x: 250, endPoint y: 435, distance: 87.2
click at [250, 435] on div "balance information Payments Received 33 Payments Remaining 6 Next Payment will…" at bounding box center [595, 335] width 946 height 302
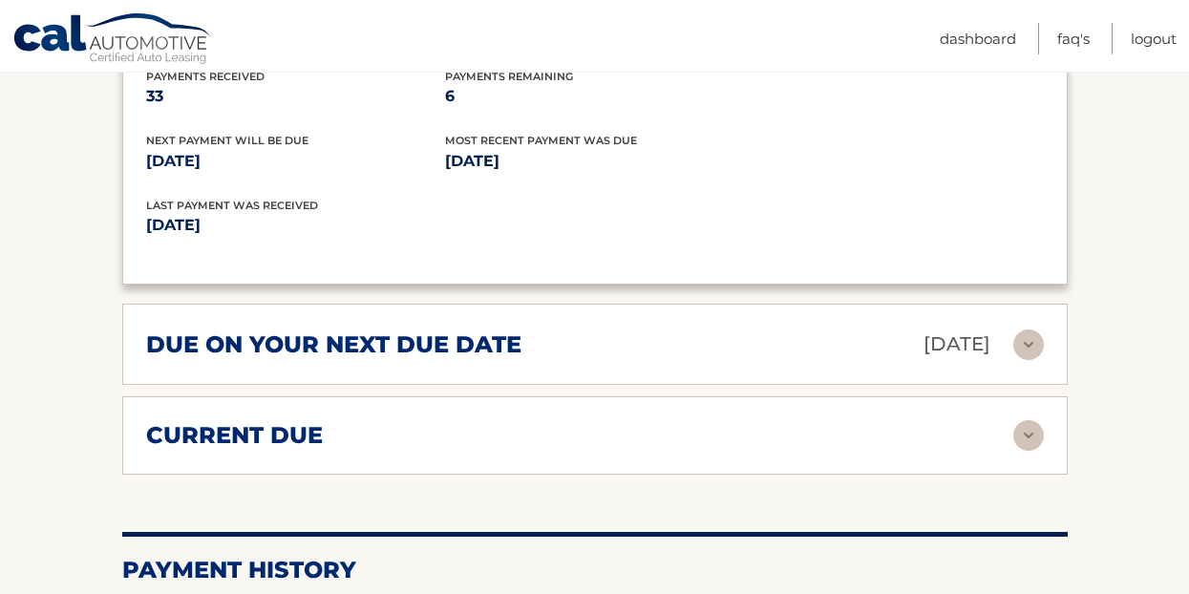
scroll to position [2175, 0]
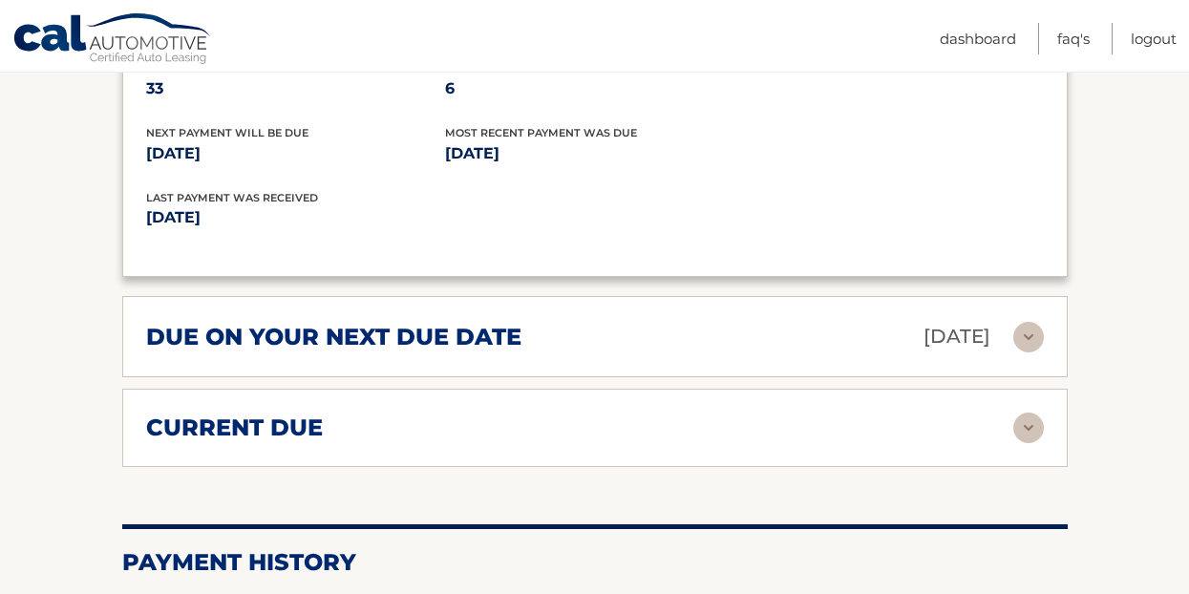
click at [304, 323] on h2 "due on your next due date" at bounding box center [333, 337] width 375 height 29
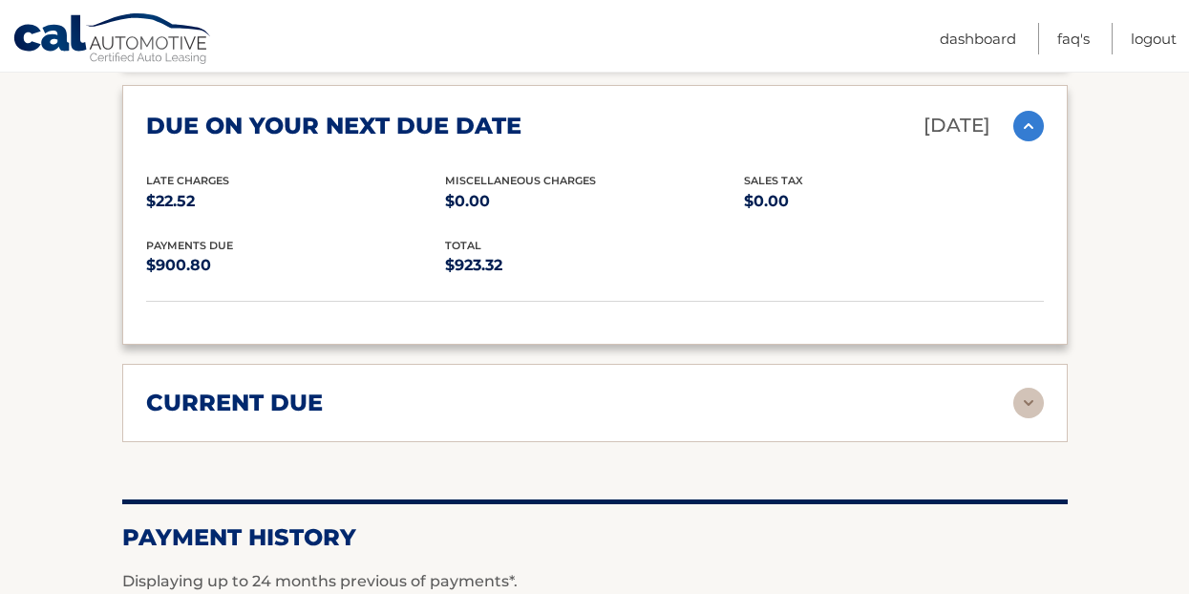
scroll to position [2388, 0]
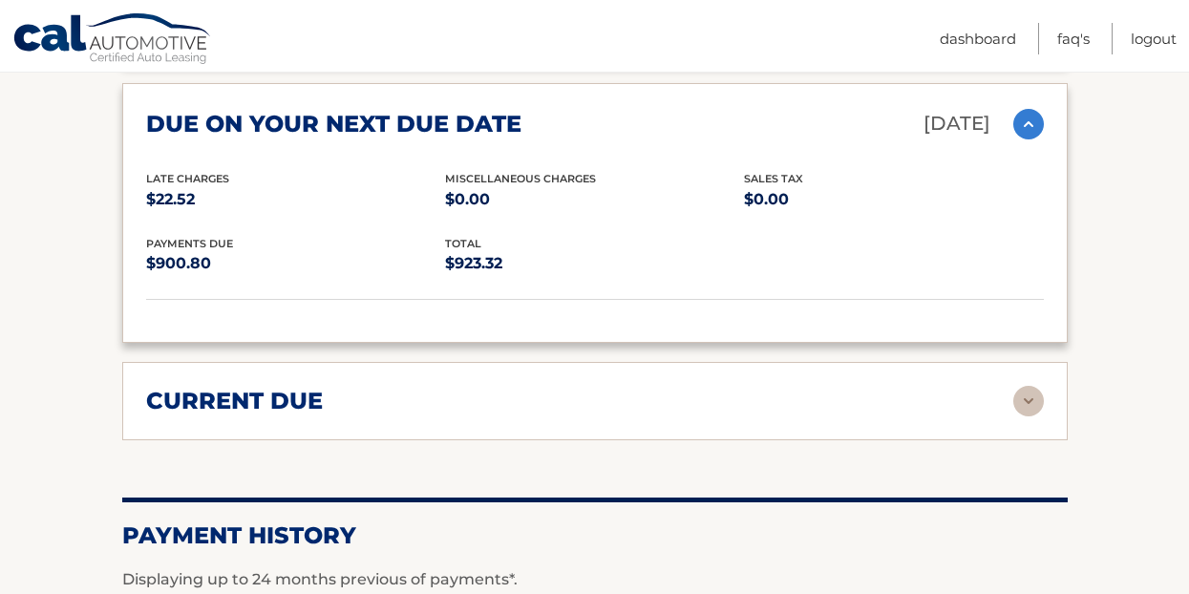
click at [279, 387] on h2 "current due" at bounding box center [234, 401] width 177 height 29
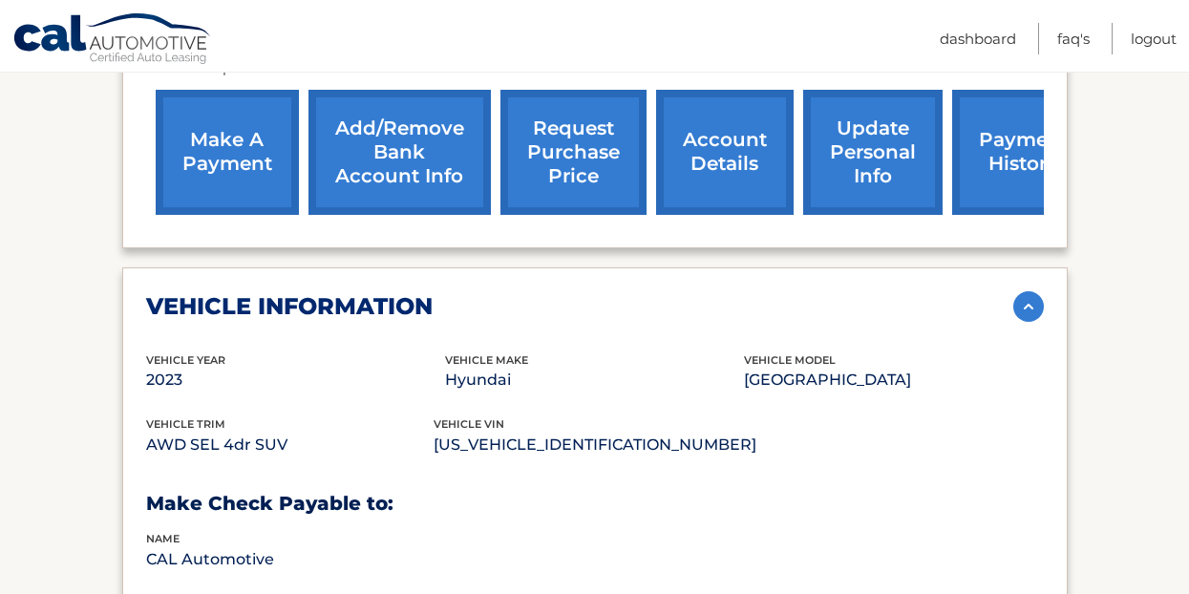
scroll to position [0, 0]
